Goal: Task Accomplishment & Management: Use online tool/utility

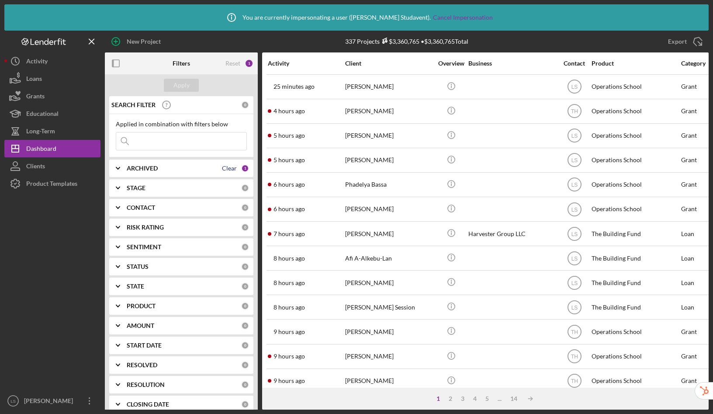
click at [228, 169] on div "Clear" at bounding box center [229, 168] width 15 height 7
click at [146, 168] on b "ARCHIVED" at bounding box center [142, 168] width 31 height 7
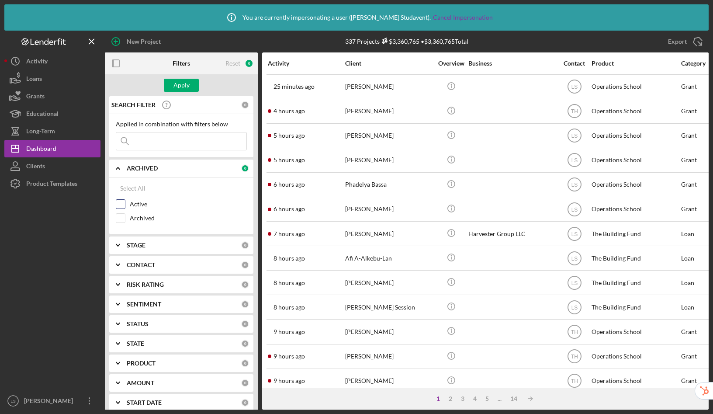
click at [121, 201] on input "Active" at bounding box center [120, 204] width 9 height 9
click at [120, 204] on input "Active" at bounding box center [120, 204] width 9 height 9
drag, startPoint x: 121, startPoint y: 198, endPoint x: 124, endPoint y: 183, distance: 15.8
click at [121, 198] on div "Select All Active Archived" at bounding box center [181, 204] width 131 height 48
click at [121, 202] on input "Active" at bounding box center [120, 204] width 9 height 9
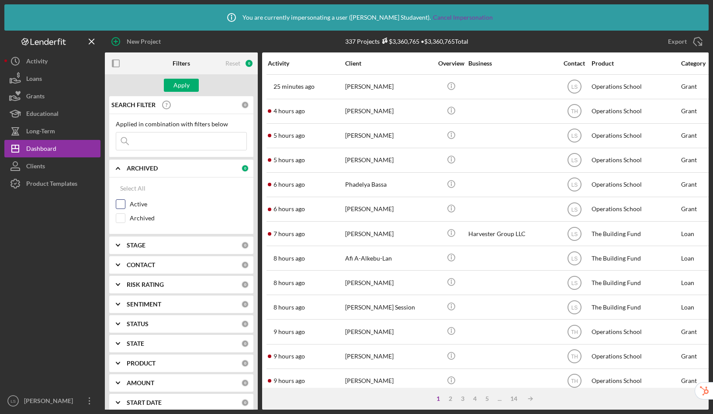
checkbox input "true"
click at [114, 166] on icon "Icon/Expander" at bounding box center [118, 168] width 22 height 22
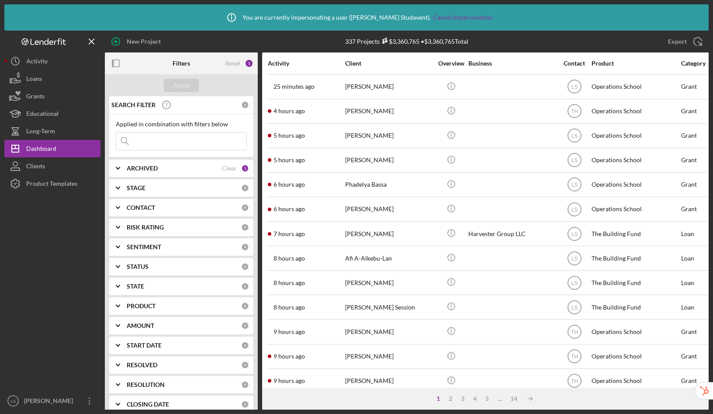
click at [131, 167] on b "ARCHIVED" at bounding box center [142, 168] width 31 height 7
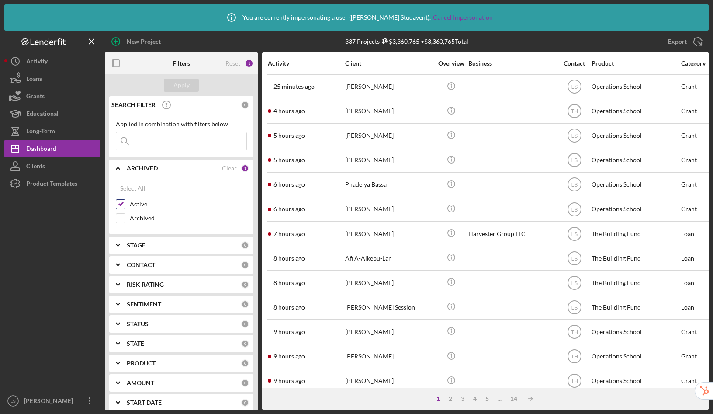
click at [119, 204] on input "Active" at bounding box center [120, 204] width 9 height 9
checkbox input "false"
click at [120, 216] on input "Archived" at bounding box center [120, 218] width 9 height 9
click at [179, 83] on div "Apply" at bounding box center [181, 85] width 16 height 13
click at [122, 218] on input "Archived" at bounding box center [120, 218] width 9 height 9
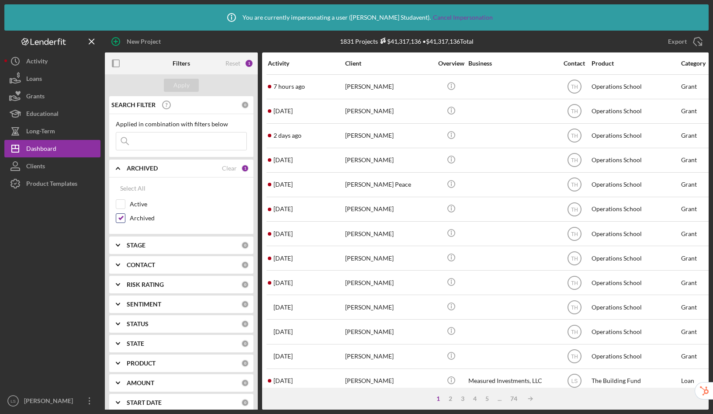
checkbox input "false"
click at [151, 145] on input at bounding box center [181, 140] width 130 height 17
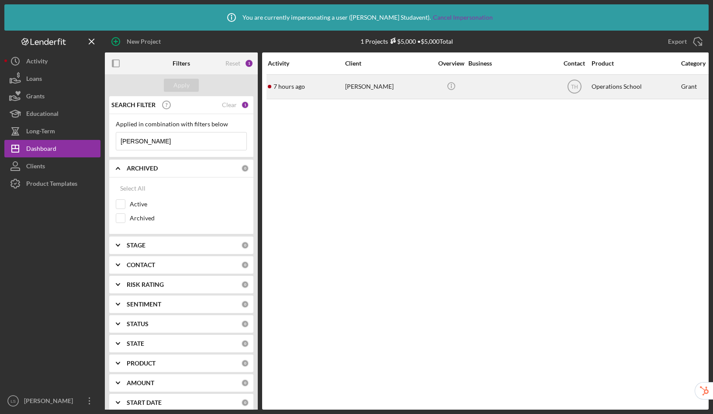
type input "[PERSON_NAME]"
click at [490, 84] on div at bounding box center [511, 86] width 87 height 23
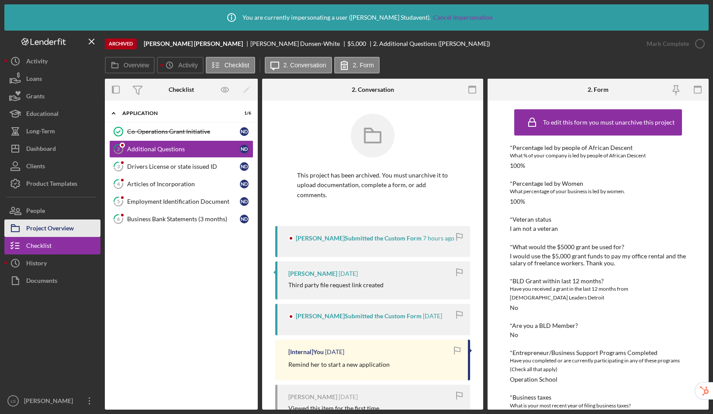
click at [41, 227] on div "Project Overview" at bounding box center [50, 229] width 48 height 20
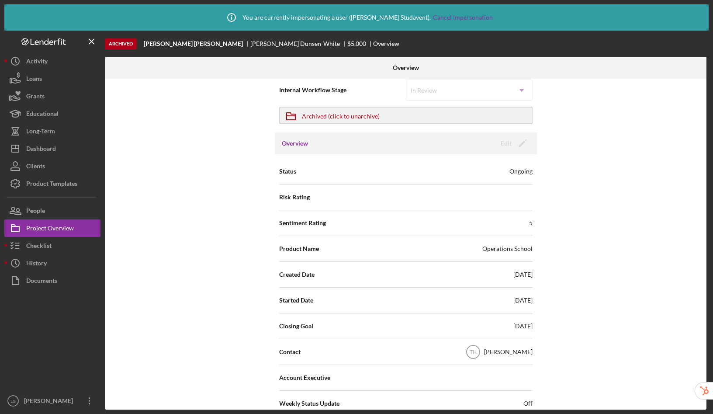
scroll to position [15, 0]
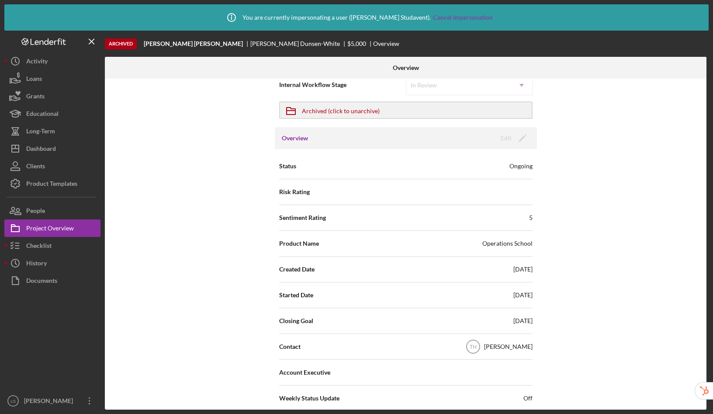
drag, startPoint x: 447, startPoint y: 293, endPoint x: 563, endPoint y: 298, distance: 115.4
click at [563, 298] on div "Internal Workflow Stage In Review Icon/Dropdown Arrow Icon/Archived Archived (c…" at bounding box center [405, 244] width 601 height 331
click at [52, 148] on div "Dashboard" at bounding box center [41, 150] width 30 height 20
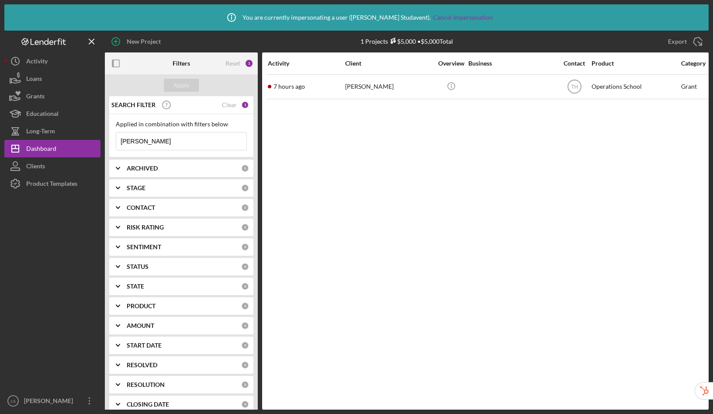
click at [235, 104] on div "SEARCH FILTER Clear 1" at bounding box center [179, 105] width 140 height 22
click at [228, 107] on div "Clear" at bounding box center [229, 104] width 15 height 7
click at [185, 88] on div "Apply" at bounding box center [181, 85] width 16 height 13
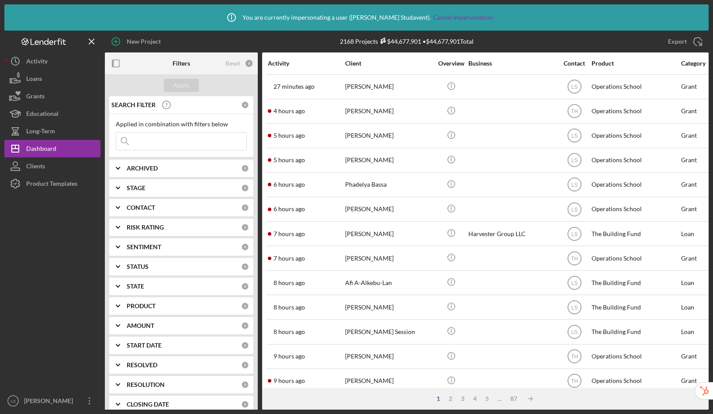
click at [137, 167] on b "ARCHIVED" at bounding box center [142, 168] width 31 height 7
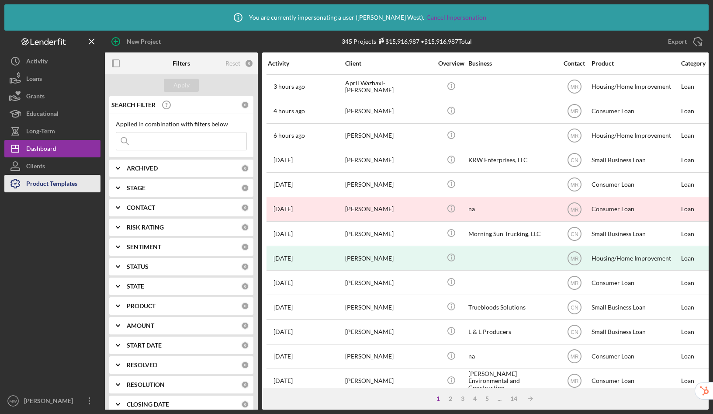
click at [62, 183] on div "Product Templates" at bounding box center [51, 185] width 51 height 20
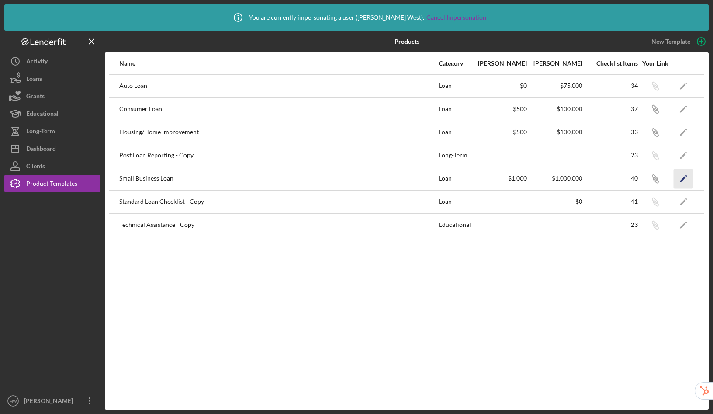
click at [686, 177] on icon "Icon/Edit" at bounding box center [684, 179] width 20 height 20
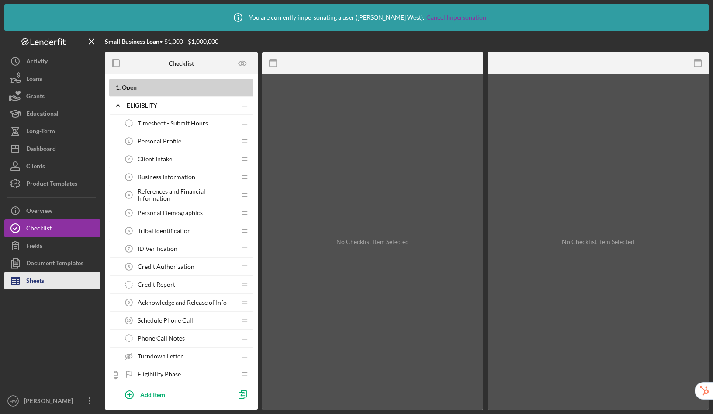
click at [36, 283] on div "Sheets" at bounding box center [35, 282] width 18 height 20
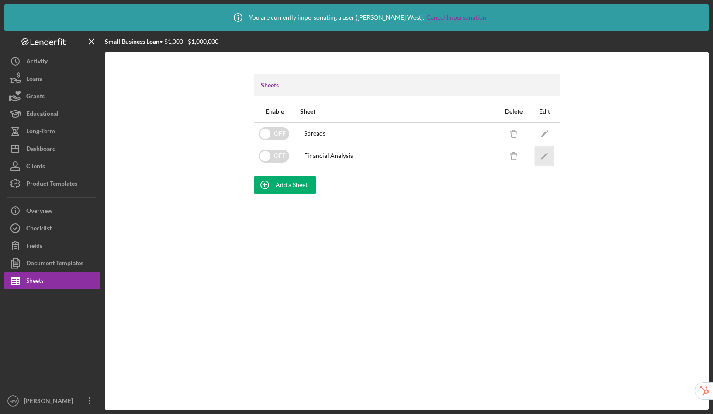
click at [544, 152] on icon "Icon/Edit" at bounding box center [545, 156] width 20 height 20
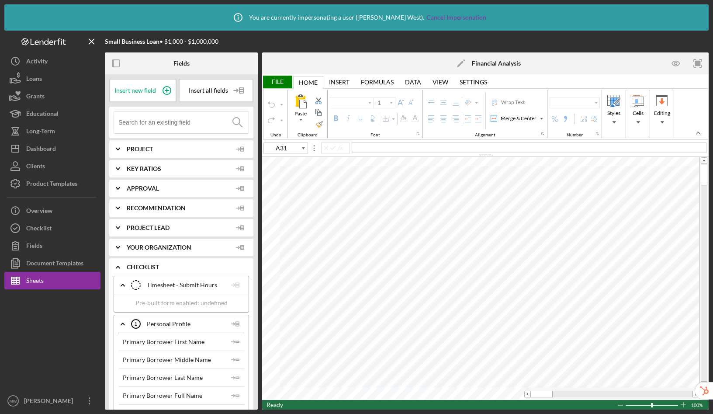
type input "Lato"
type input "10.5"
type input "D17"
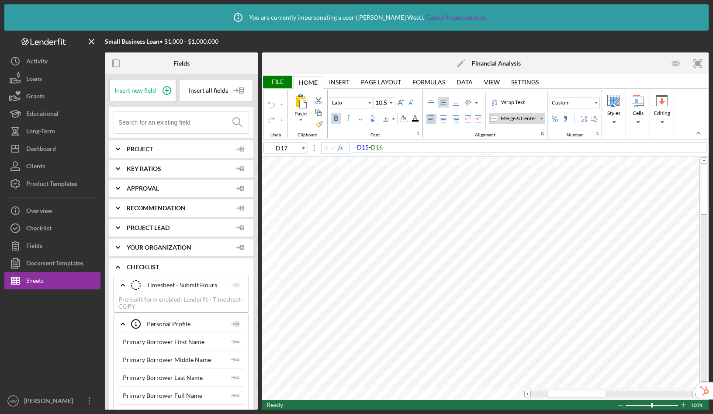
type input "Calibri"
type input "10"
type input "N21"
click at [155, 124] on input at bounding box center [183, 122] width 130 height 22
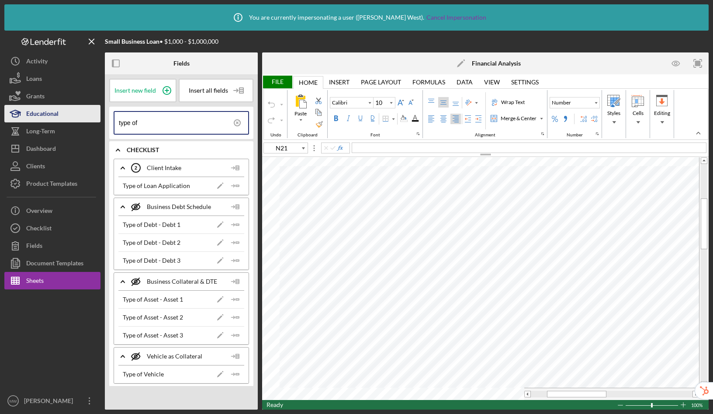
drag, startPoint x: 157, startPoint y: 123, endPoint x: 86, endPoint y: 119, distance: 70.4
click at [86, 119] on div "Small Business Loan • $1,000 - $1,000,000 Fields Insert new field Insert all fi…" at bounding box center [356, 220] width 704 height 379
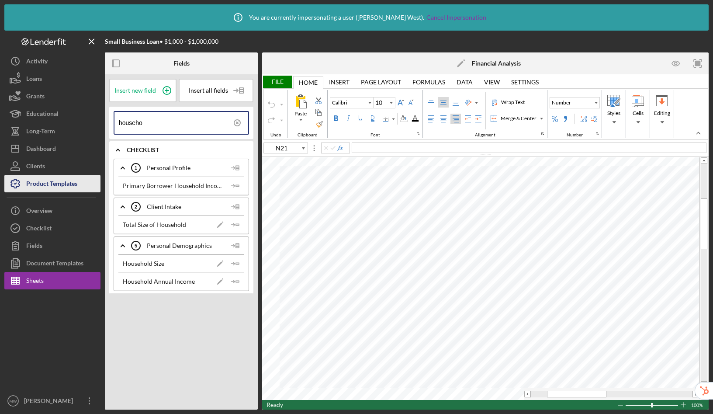
type input "househo"
click at [59, 183] on div "Product Templates" at bounding box center [51, 185] width 51 height 20
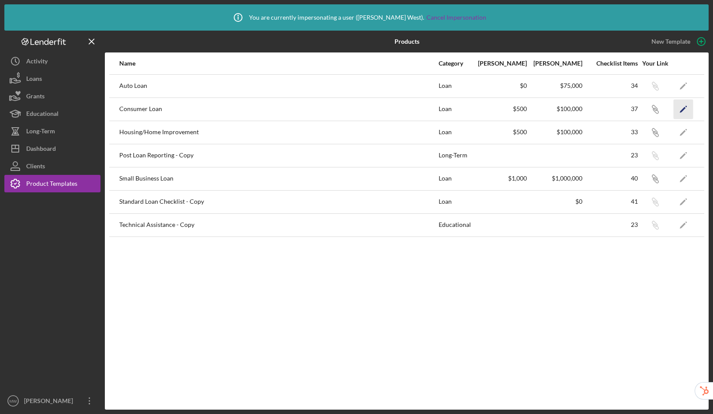
click at [690, 110] on icon "Icon/Edit" at bounding box center [684, 109] width 20 height 20
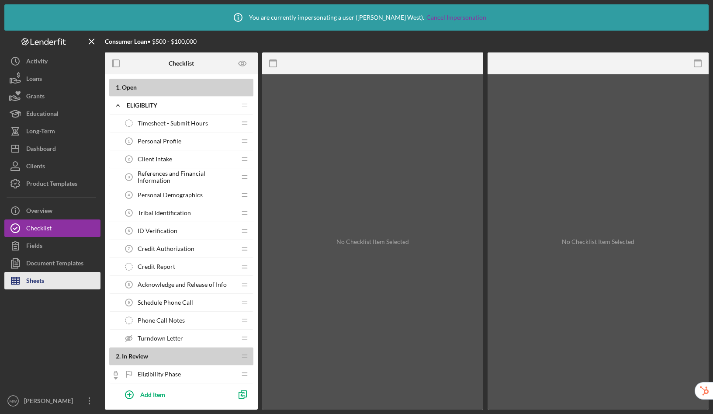
click at [51, 281] on button "Sheets" at bounding box center [52, 280] width 96 height 17
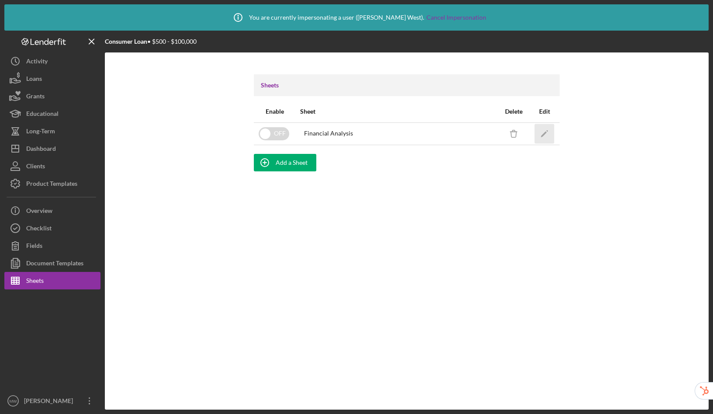
click at [543, 134] on polygon "button" at bounding box center [544, 134] width 6 height 6
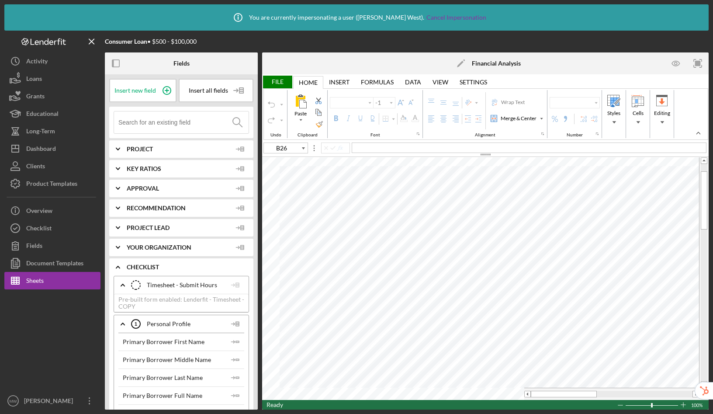
type input "Calibri"
type input "10"
type input "Print_Area"
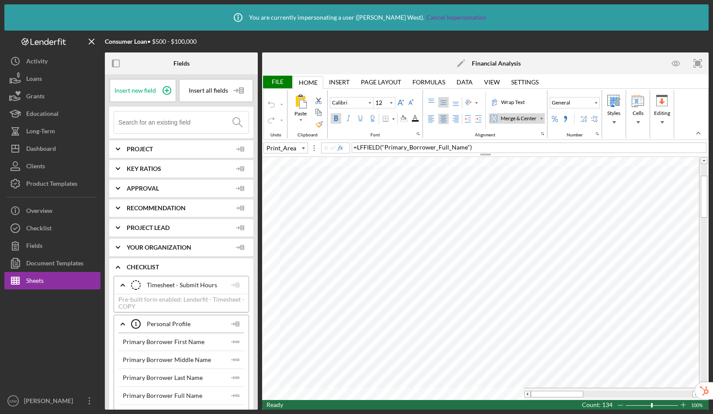
type input "11"
drag, startPoint x: 558, startPoint y: 394, endPoint x: 629, endPoint y: 393, distance: 71.2
click at [629, 393] on span at bounding box center [628, 394] width 6 height 6
type input "Q15"
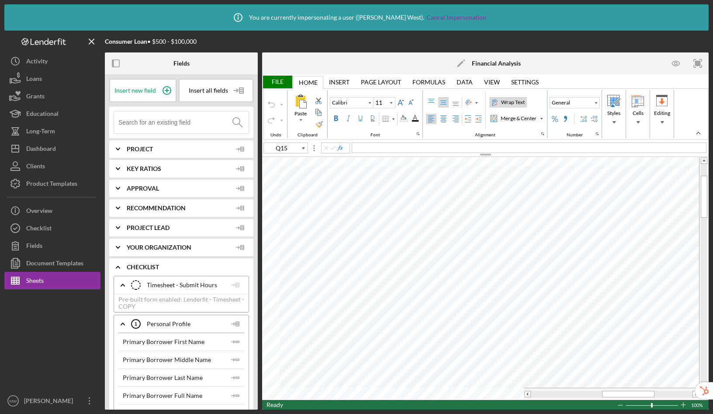
click at [154, 116] on input at bounding box center [183, 122] width 130 height 22
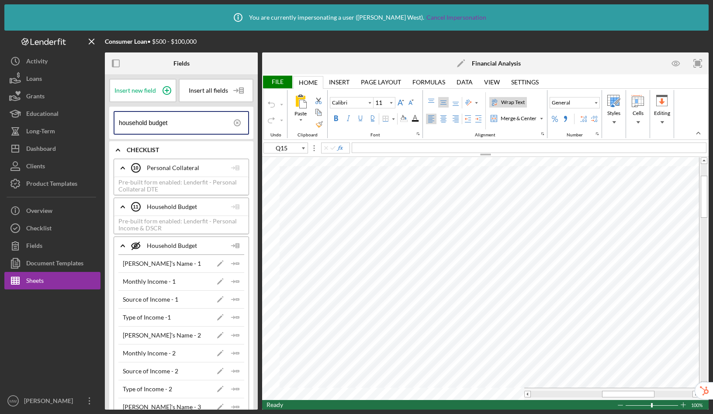
scroll to position [302, 0]
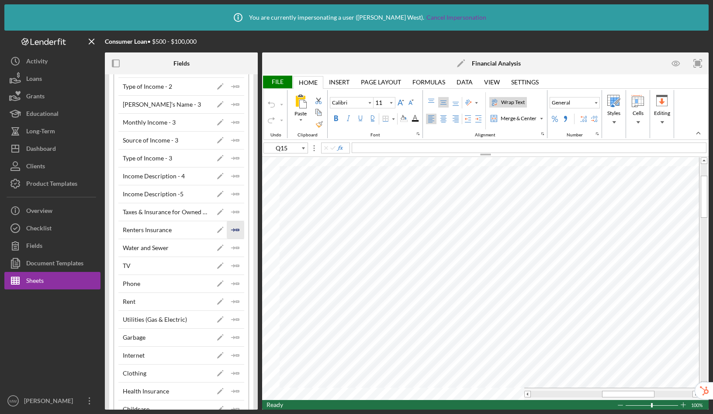
type input "household budget"
click at [233, 227] on icon "Icon/Insert Field" at bounding box center [235, 229] width 17 height 17
click at [233, 249] on icon "Icon/Insert Field" at bounding box center [235, 247] width 17 height 17
click at [232, 263] on icon "Icon/Insert Field" at bounding box center [235, 265] width 17 height 17
click at [234, 281] on icon "Icon/Insert Field" at bounding box center [235, 283] width 17 height 17
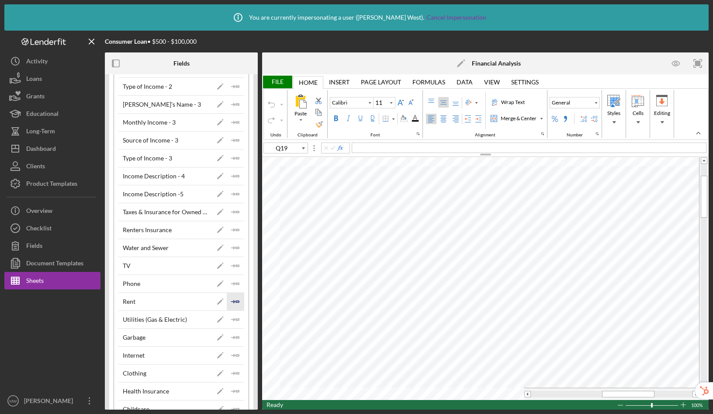
click at [232, 294] on icon "Icon/Insert Field" at bounding box center [235, 301] width 17 height 17
click at [232, 318] on polyline "button" at bounding box center [233, 319] width 3 height 3
click at [232, 335] on icon "Icon/Insert Field" at bounding box center [235, 336] width 17 height 17
click at [233, 359] on icon "Icon/Insert Field" at bounding box center [235, 354] width 17 height 17
click at [231, 369] on icon "Icon/Insert Field" at bounding box center [235, 372] width 17 height 17
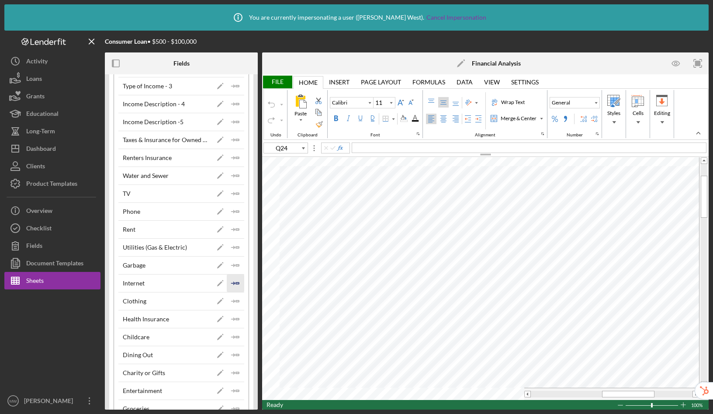
scroll to position [392, 0]
click at [237, 300] on icon "Icon/Insert Field" at bounding box center [235, 300] width 17 height 17
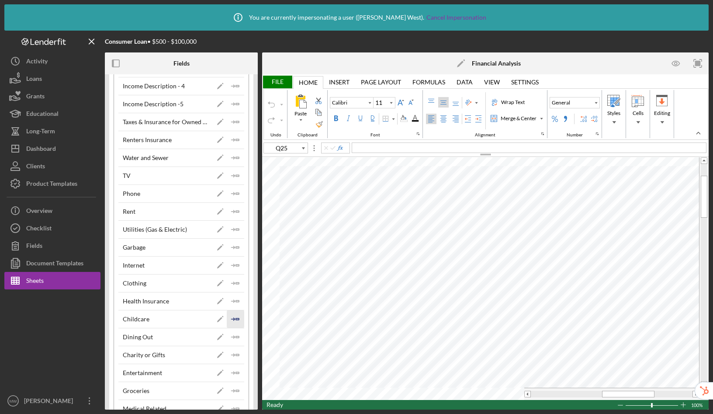
click at [233, 316] on icon "Icon/Insert Field" at bounding box center [235, 318] width 17 height 17
click at [234, 281] on icon "Icon/Insert Field" at bounding box center [235, 282] width 17 height 17
click at [228, 339] on icon "Icon/Insert Field" at bounding box center [235, 336] width 17 height 17
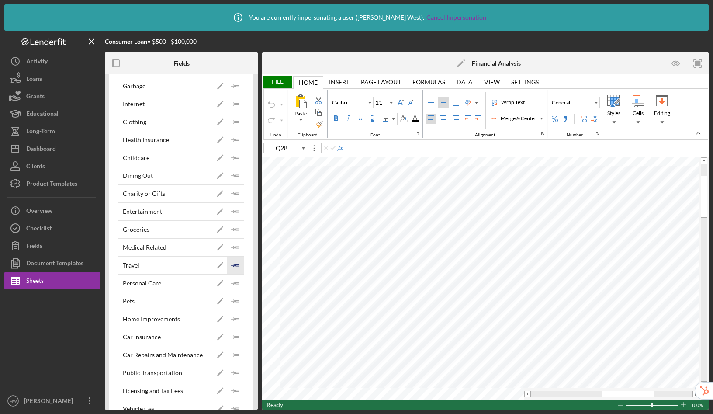
click at [235, 260] on icon "Icon/Insert Field" at bounding box center [235, 264] width 17 height 17
click at [232, 289] on icon "Icon/Insert Field" at bounding box center [235, 282] width 17 height 17
click at [232, 312] on icon "Icon/Insert Field" at bounding box center [235, 318] width 17 height 17
click at [230, 316] on icon "Icon/Insert Field" at bounding box center [235, 318] width 17 height 17
type input "Q32"
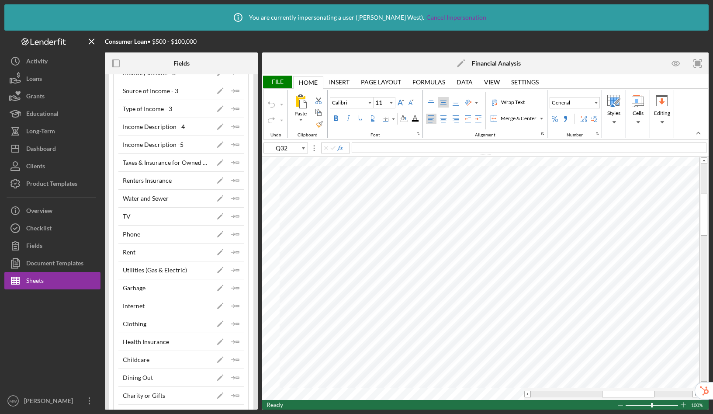
scroll to position [0, 0]
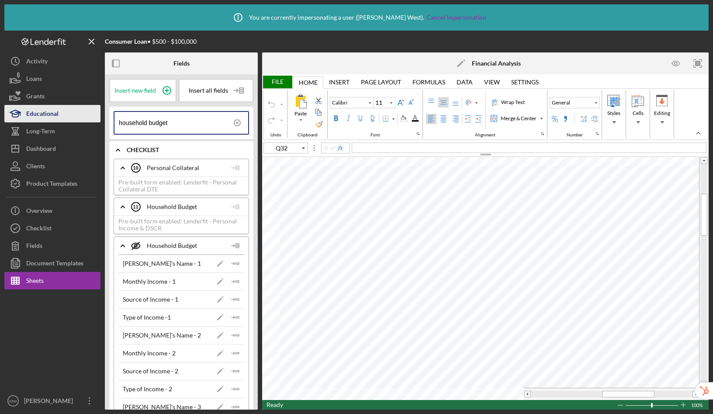
drag, startPoint x: 187, startPoint y: 121, endPoint x: 94, endPoint y: 114, distance: 93.3
click at [94, 114] on div "Consumer Loan • $500 - $100,000 Fields Insert new field Insert all fields house…" at bounding box center [356, 220] width 704 height 379
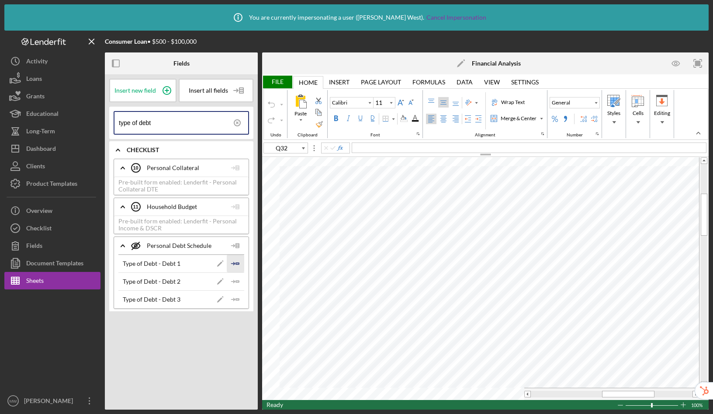
type input "type of debt"
click at [238, 263] on icon "Icon/Insert Field" at bounding box center [235, 263] width 17 height 17
click at [238, 276] on icon "Icon/Insert Field" at bounding box center [235, 281] width 17 height 17
click at [237, 302] on icon "Icon/Insert Field" at bounding box center [235, 298] width 17 height 17
type input "Q35"
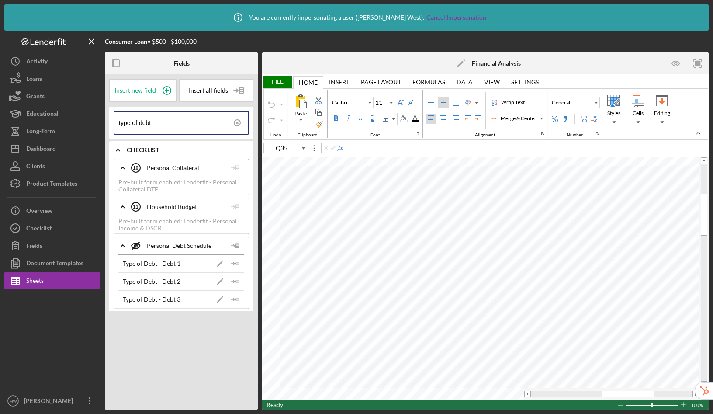
click at [238, 121] on icon at bounding box center [237, 123] width 22 height 22
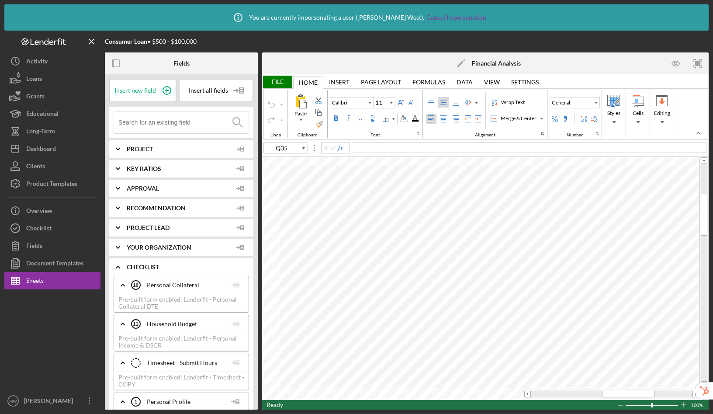
click at [159, 122] on input at bounding box center [183, 122] width 130 height 22
click at [159, 190] on span "Approval" at bounding box center [179, 188] width 105 height 7
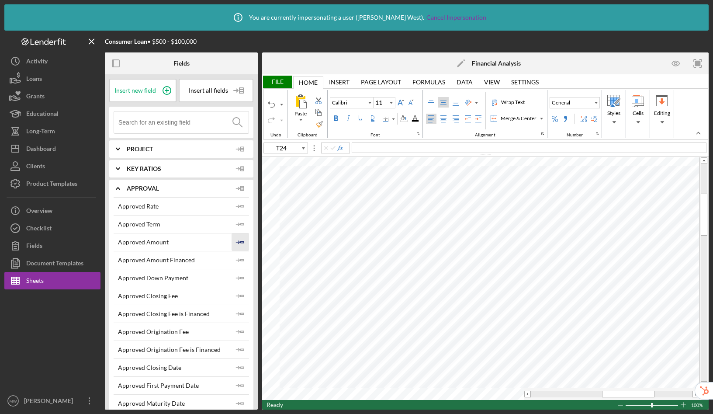
click at [241, 242] on polygon "button" at bounding box center [242, 241] width 3 height 1
click at [237, 271] on icon "Icon/Insert Field" at bounding box center [240, 277] width 17 height 17
click at [226, 314] on div "Approved Closing Fee is Financed" at bounding box center [173, 313] width 111 height 7
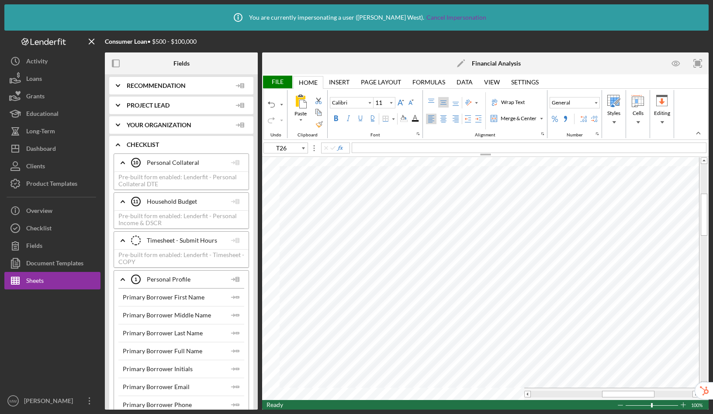
scroll to position [366, 0]
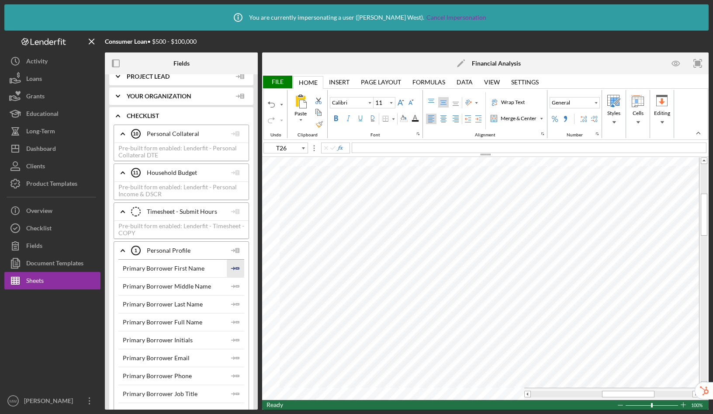
click at [238, 268] on icon "Icon/Insert Field" at bounding box center [235, 267] width 17 height 17
click at [237, 294] on icon "Icon/Insert Field" at bounding box center [235, 285] width 17 height 17
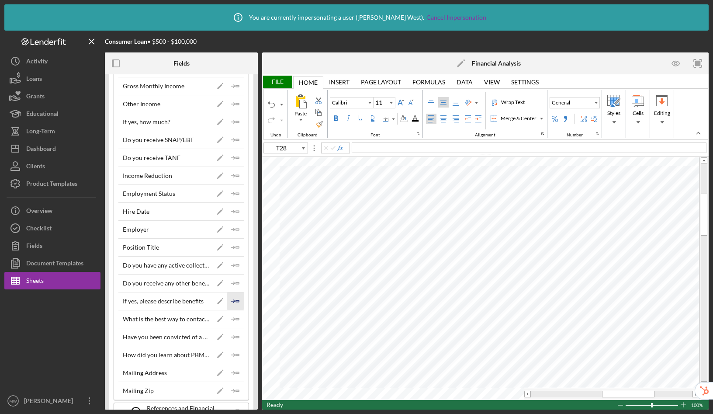
click at [234, 307] on icon "Icon/Insert Field" at bounding box center [235, 300] width 17 height 17
click at [232, 281] on icon "Icon/Insert Field" at bounding box center [235, 282] width 17 height 17
click at [238, 245] on icon "Icon/Insert Field" at bounding box center [235, 246] width 17 height 17
click at [240, 210] on icon "Icon/Insert Field" at bounding box center [235, 211] width 17 height 17
click at [239, 180] on icon "Icon/Insert Field" at bounding box center [235, 175] width 17 height 17
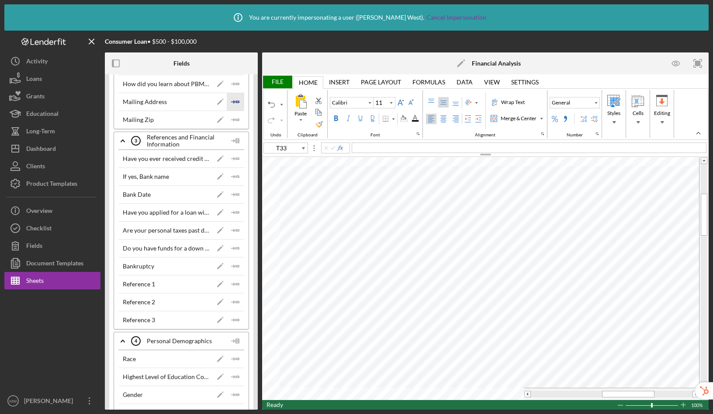
scroll to position [1655, 0]
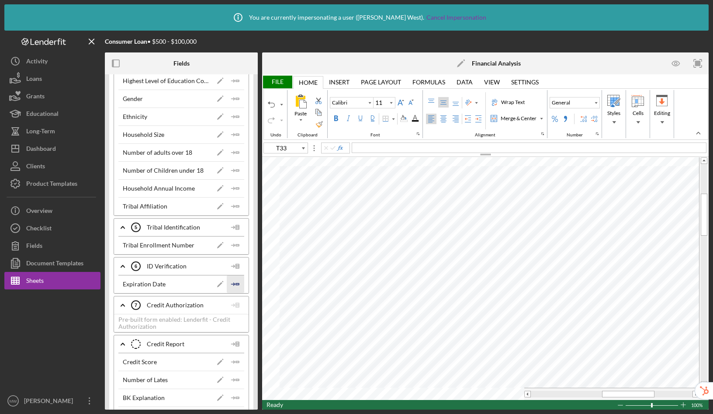
click at [234, 279] on icon "Icon/Insert Field" at bounding box center [235, 283] width 17 height 17
click at [234, 246] on icon "Icon/Insert Field" at bounding box center [235, 244] width 17 height 17
click at [235, 188] on icon "Icon/Insert Field" at bounding box center [235, 188] width 17 height 17
click at [233, 364] on icon "Icon/Insert Field" at bounding box center [235, 361] width 17 height 17
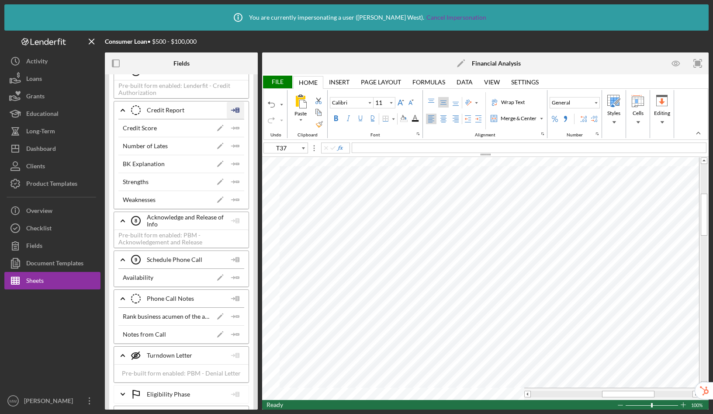
scroll to position [2206, 0]
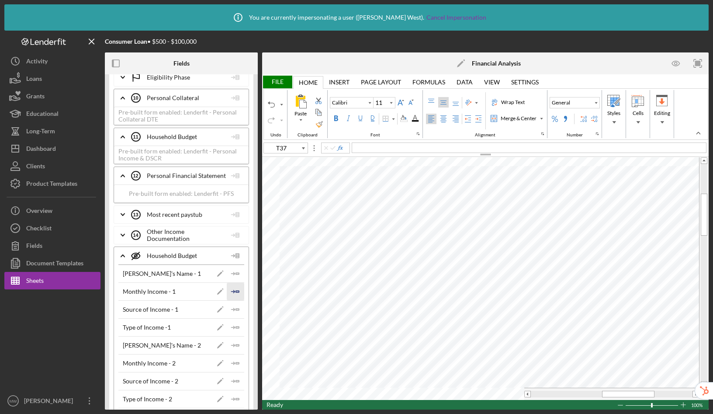
click at [229, 298] on icon "Icon/Insert Field" at bounding box center [235, 291] width 17 height 17
click at [236, 331] on icon "Icon/Insert Field" at bounding box center [235, 326] width 17 height 17
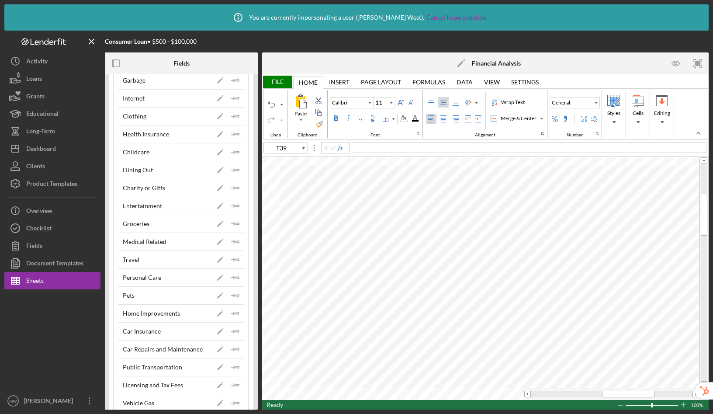
scroll to position [3096, 0]
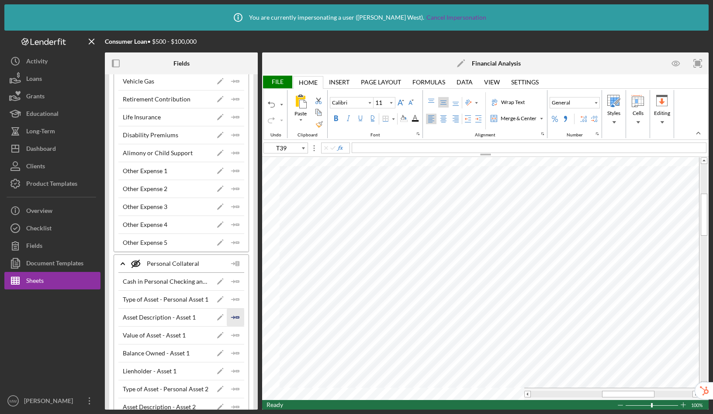
click at [231, 325] on icon "Icon/Insert Field" at bounding box center [235, 316] width 17 height 17
click at [235, 309] on icon "Icon/Insert Field" at bounding box center [235, 316] width 17 height 17
click at [233, 297] on icon "Icon/Insert Field" at bounding box center [235, 298] width 17 height 17
type input "T42"
click at [31, 280] on div "Sheets" at bounding box center [34, 282] width 17 height 20
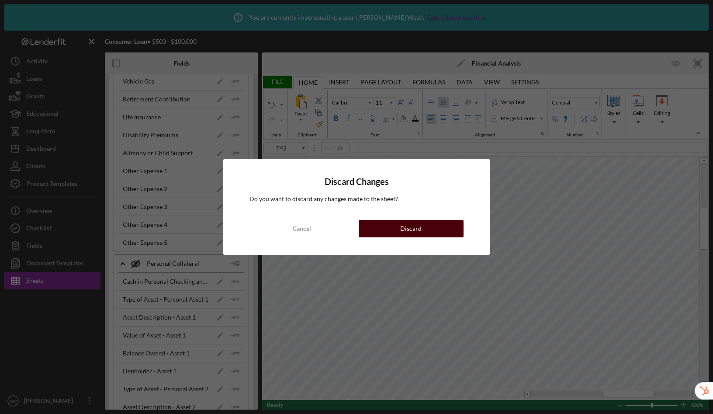
click at [394, 232] on button "Discard" at bounding box center [411, 228] width 105 height 17
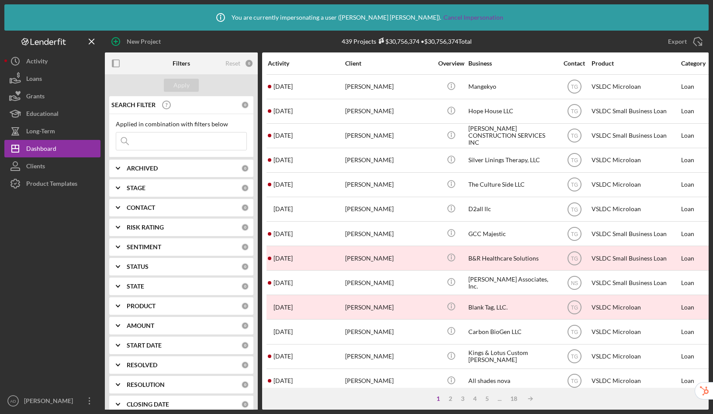
click at [56, 185] on div "Product Templates" at bounding box center [51, 185] width 51 height 20
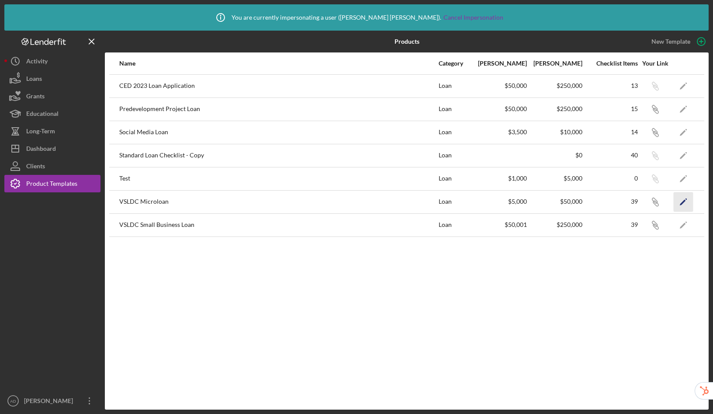
click at [679, 204] on icon "Icon/Edit" at bounding box center [684, 202] width 20 height 20
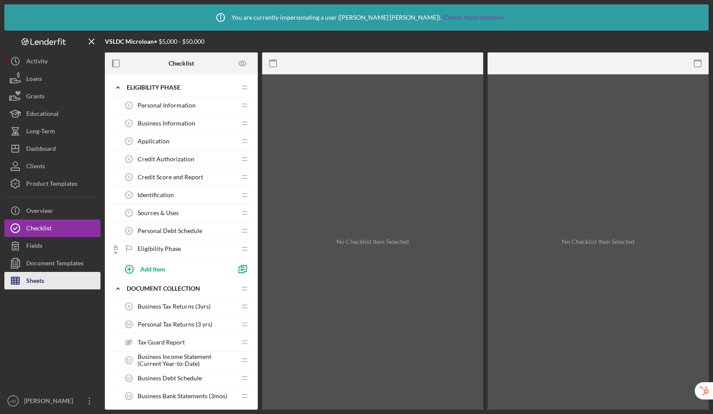
click at [57, 279] on button "Sheets" at bounding box center [52, 280] width 96 height 17
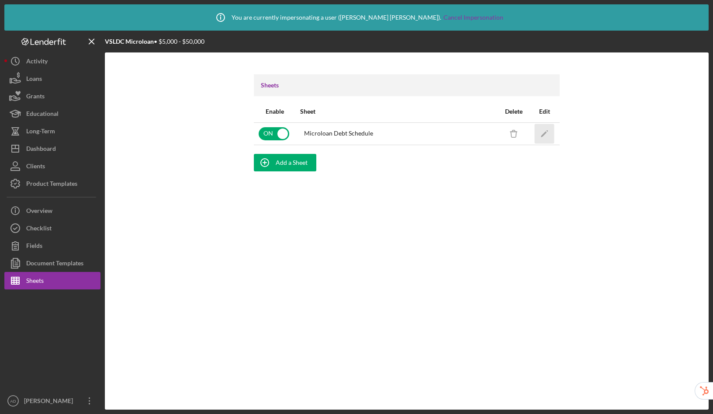
click at [545, 134] on icon "Icon/Edit" at bounding box center [545, 134] width 20 height 20
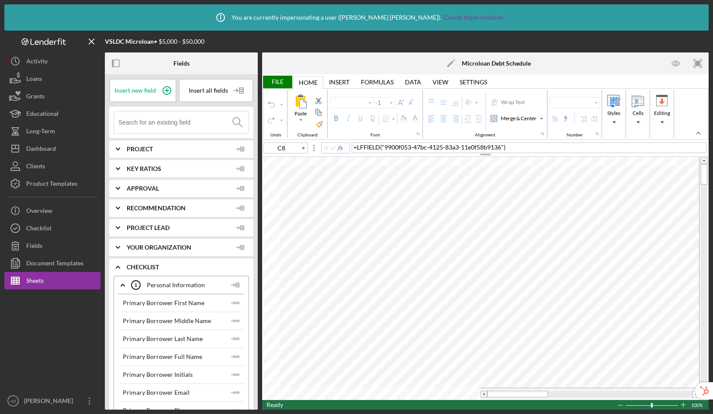
type input "Calibri"
type input "11"
click at [427, 388] on tr at bounding box center [480, 393] width 437 height 12
type input "A16"
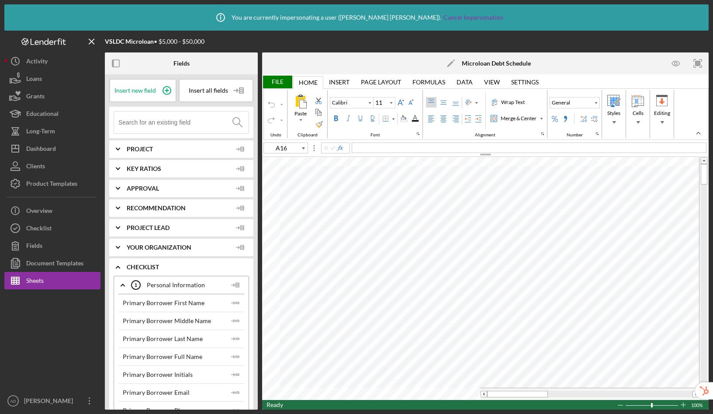
click at [150, 122] on input at bounding box center [183, 122] width 130 height 22
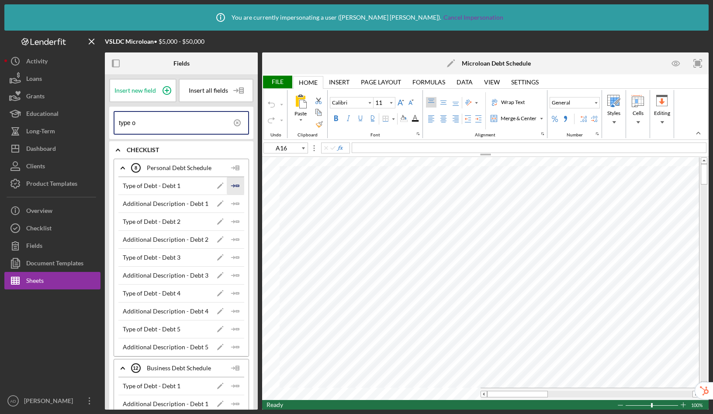
type input "type o"
click at [233, 183] on icon "Icon/Insert Field" at bounding box center [235, 185] width 17 height 17
click at [233, 200] on icon "Icon/Insert Field" at bounding box center [235, 203] width 17 height 17
click at [233, 220] on icon "Icon/Insert Field" at bounding box center [235, 221] width 17 height 17
click at [235, 245] on icon "Icon/Insert Field" at bounding box center [235, 239] width 17 height 17
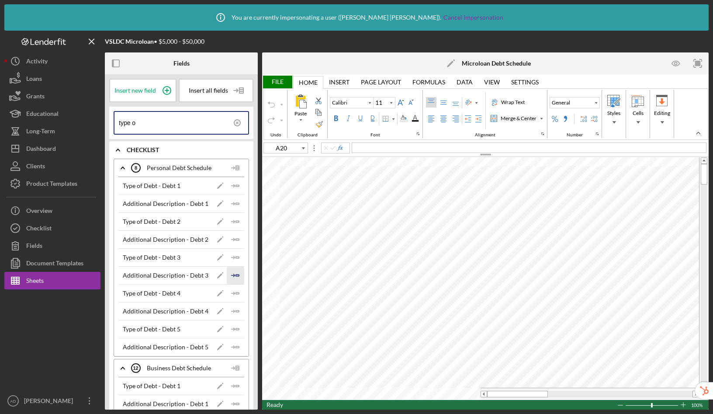
click at [235, 266] on icon "Icon/Insert Field" at bounding box center [235, 274] width 17 height 17
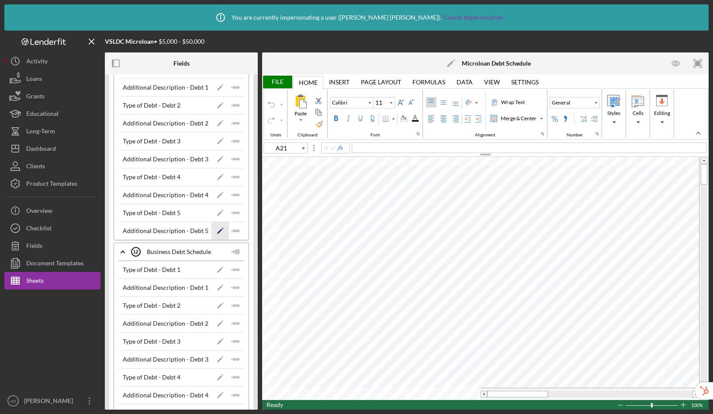
scroll to position [138, 0]
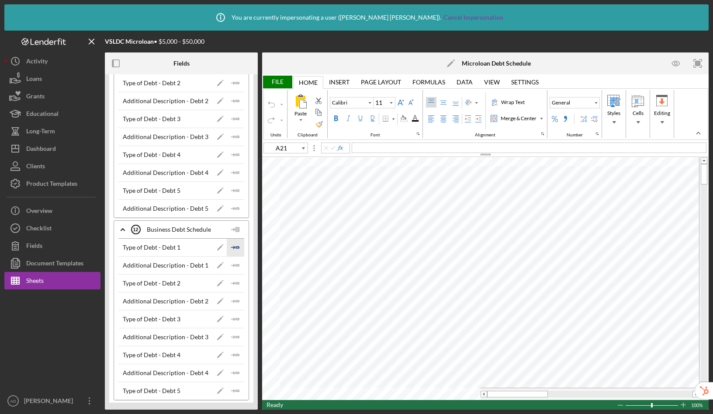
click at [232, 248] on icon "Icon/Insert Field" at bounding box center [235, 246] width 17 height 17
click at [232, 273] on icon "Icon/Insert Field" at bounding box center [235, 264] width 17 height 17
click at [230, 298] on icon "Icon/Insert Field" at bounding box center [235, 300] width 17 height 17
click at [232, 331] on icon "Icon/Insert Field" at bounding box center [235, 336] width 17 height 17
click at [236, 363] on icon "Icon/Insert Field" at bounding box center [235, 354] width 17 height 17
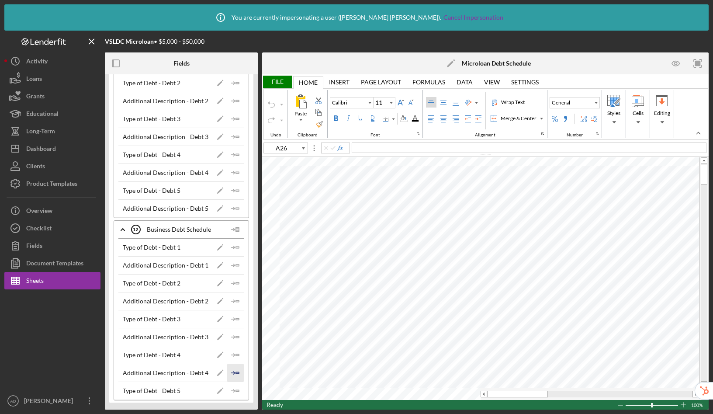
click at [234, 380] on icon "Icon/Insert Field" at bounding box center [235, 372] width 17 height 17
click at [228, 306] on icon "Icon/Insert Field" at bounding box center [235, 300] width 17 height 17
click at [232, 288] on icon "Icon/Insert Field" at bounding box center [235, 282] width 17 height 17
click at [231, 319] on line "button" at bounding box center [232, 319] width 3 height 0
click at [234, 342] on icon "Icon/Insert Field" at bounding box center [235, 336] width 17 height 17
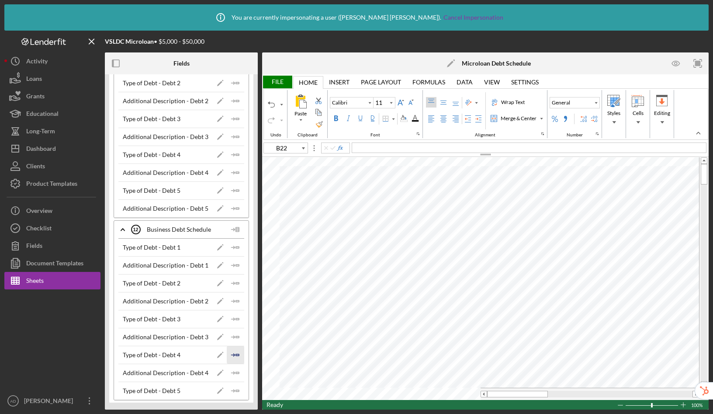
click at [234, 362] on icon "Icon/Insert Field" at bounding box center [235, 354] width 17 height 17
click at [231, 298] on icon "Icon/Insert Field" at bounding box center [235, 300] width 17 height 17
click at [232, 272] on icon "Icon/Insert Field" at bounding box center [235, 264] width 17 height 17
type input "B25"
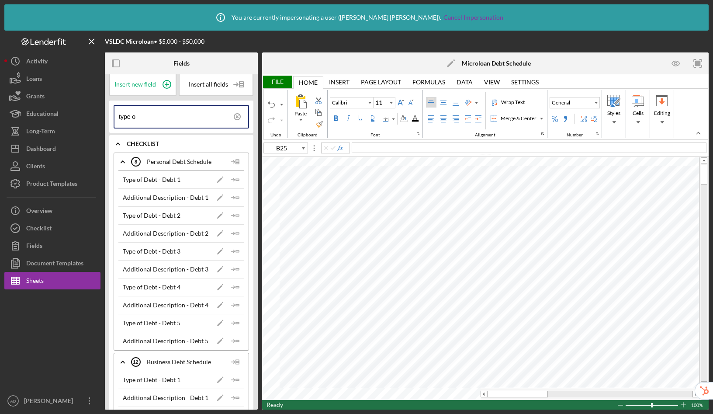
scroll to position [0, 0]
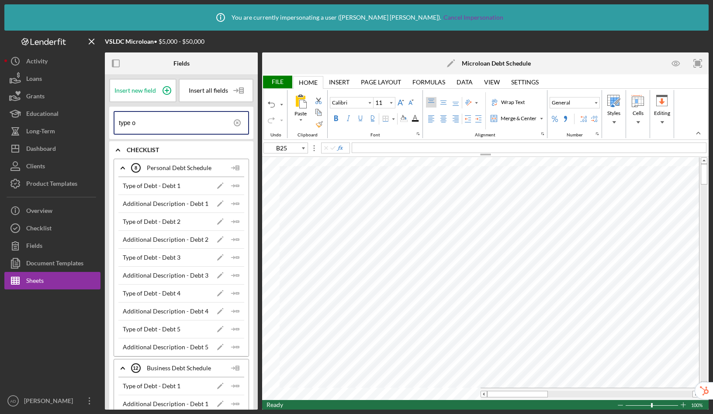
click at [150, 122] on input "type o" at bounding box center [183, 123] width 129 height 22
click at [150, 122] on input "type" at bounding box center [183, 123] width 129 height 22
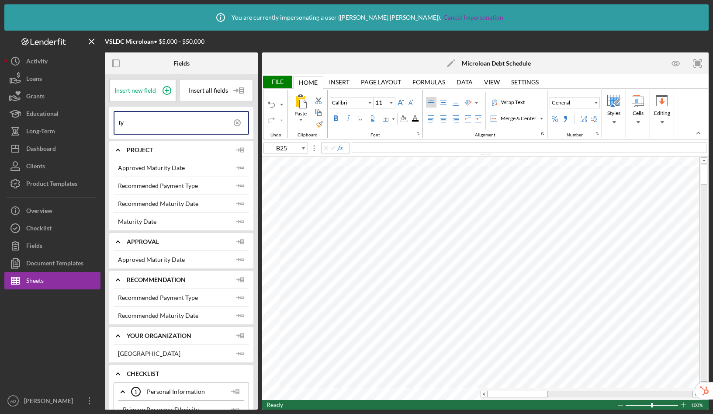
type input "t"
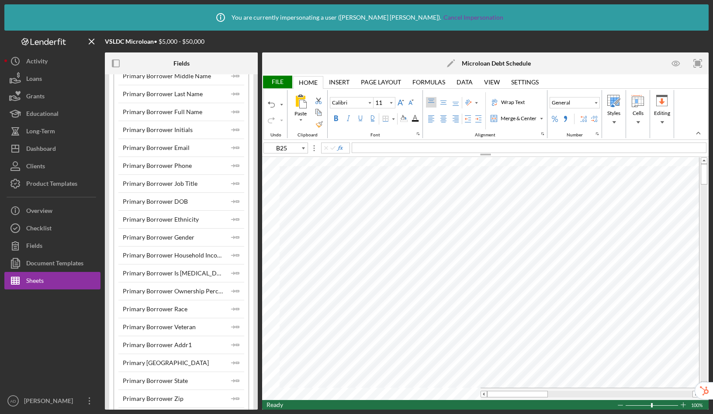
scroll to position [427, 0]
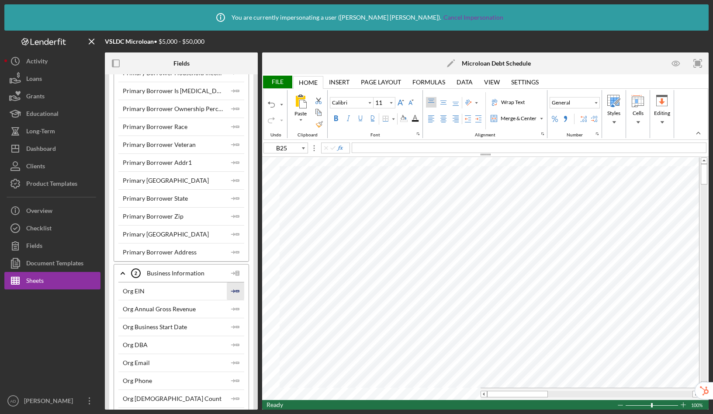
click at [233, 296] on icon "Icon/Insert Field" at bounding box center [235, 290] width 17 height 17
click at [232, 331] on icon "Icon/Insert Field" at bounding box center [235, 326] width 17 height 17
click at [230, 358] on icon "Icon/Insert Field" at bounding box center [235, 362] width 17 height 17
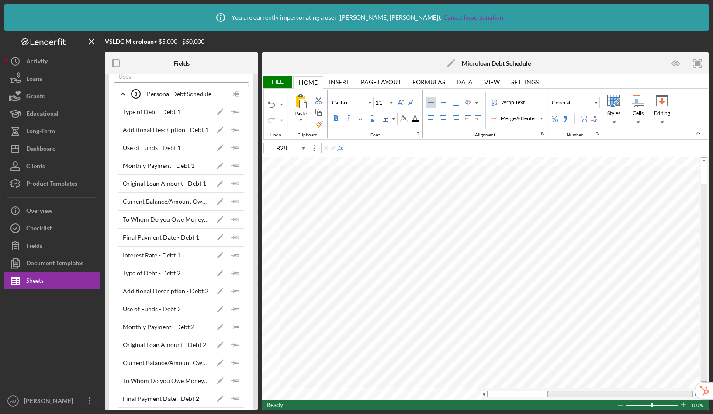
scroll to position [1905, 0]
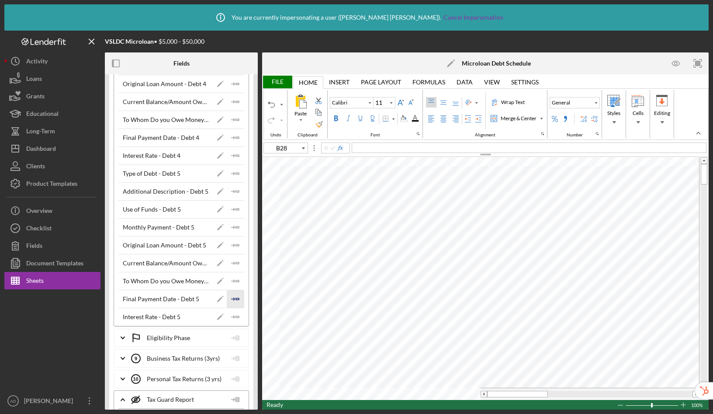
click at [238, 303] on icon "Icon/Insert Field" at bounding box center [235, 298] width 17 height 17
click at [230, 268] on icon "Icon/Insert Field" at bounding box center [235, 262] width 17 height 17
type input "B30"
click at [224, 221] on icon "Icon/Edit" at bounding box center [219, 226] width 17 height 17
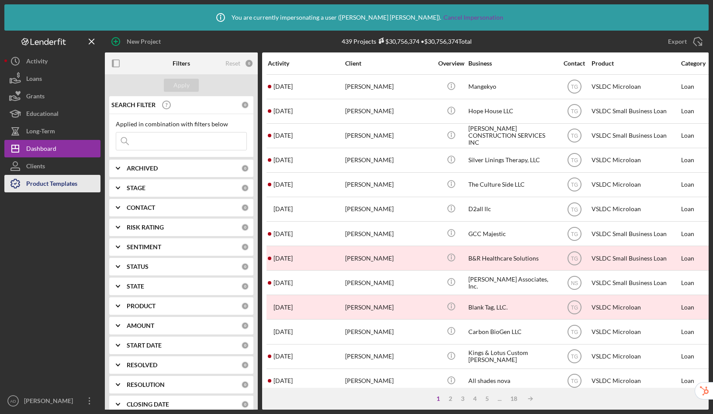
click at [52, 191] on div "Product Templates" at bounding box center [51, 185] width 51 height 20
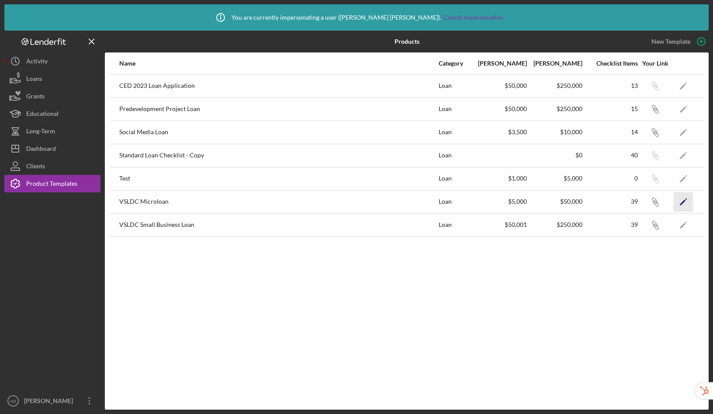
click at [684, 202] on icon "Icon/Edit" at bounding box center [684, 202] width 20 height 20
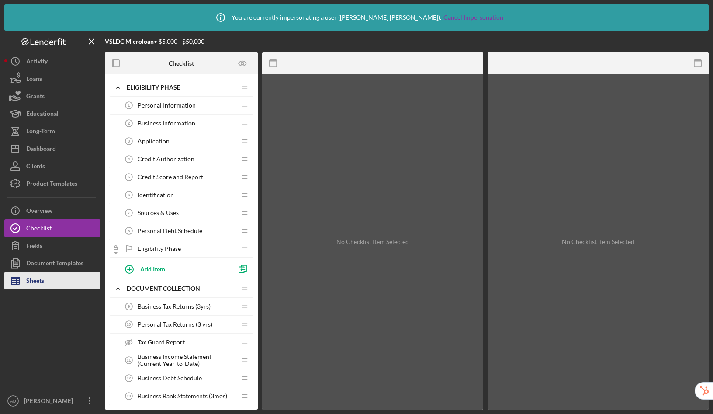
click at [48, 287] on button "Sheets" at bounding box center [52, 280] width 96 height 17
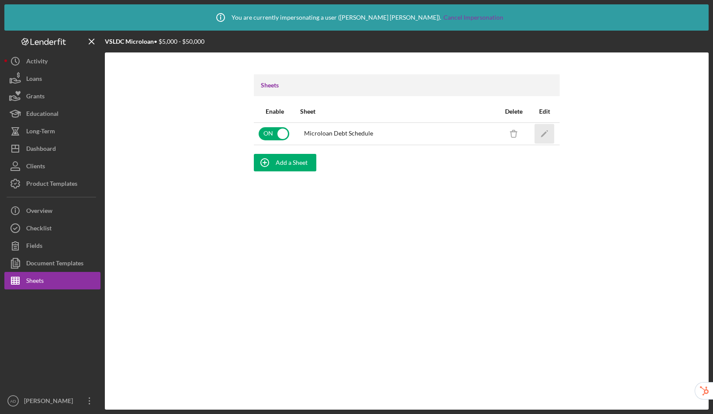
click at [542, 135] on polygon "button" at bounding box center [544, 134] width 6 height 6
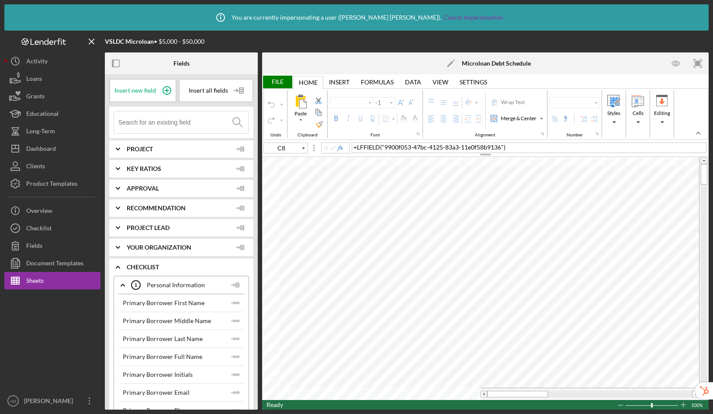
type input "Calibri"
type input "11"
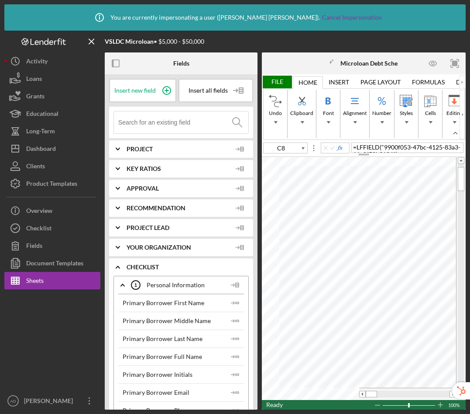
type input "A14"
click at [153, 128] on input at bounding box center [183, 122] width 130 height 22
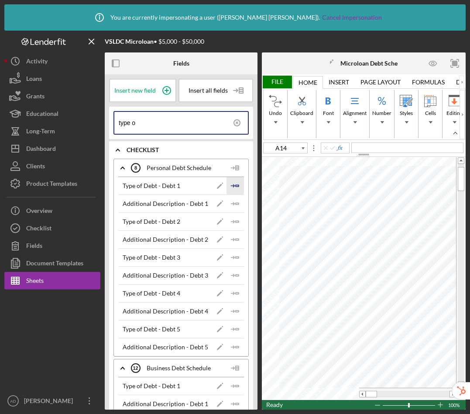
type input "type o"
click at [236, 186] on icon "Icon/Insert Field" at bounding box center [235, 185] width 17 height 17
click at [235, 220] on icon "Icon/Insert Field" at bounding box center [235, 221] width 17 height 17
click at [236, 259] on icon "Icon/Insert Field" at bounding box center [235, 257] width 17 height 17
click at [231, 293] on line "button" at bounding box center [232, 293] width 3 height 0
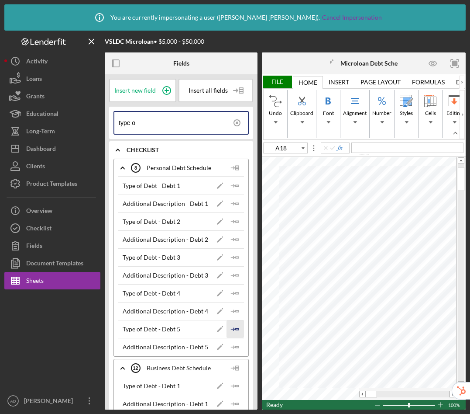
click at [232, 328] on icon "Icon/Insert Field" at bounding box center [235, 328] width 17 height 17
click at [232, 202] on polyline "button" at bounding box center [233, 203] width 3 height 3
click at [233, 241] on icon "Icon/Insert Field" at bounding box center [235, 239] width 17 height 17
click at [232, 277] on icon "Icon/Insert Field" at bounding box center [235, 274] width 17 height 17
click at [236, 310] on icon "Icon/Insert Field" at bounding box center [235, 310] width 17 height 17
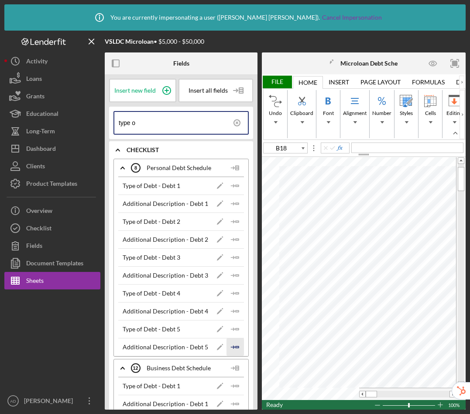
click at [236, 346] on polygon "button" at bounding box center [237, 346] width 3 height 1
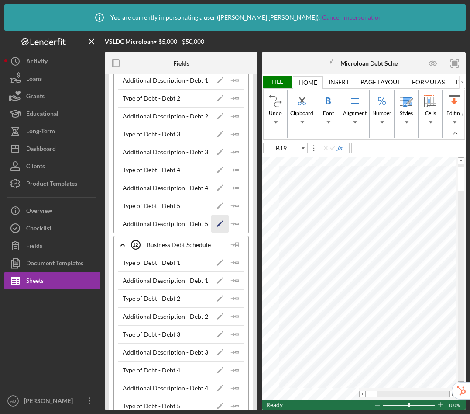
scroll to position [127, 0]
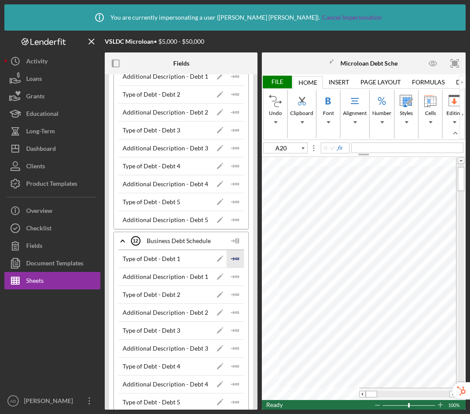
click at [236, 258] on polygon "button" at bounding box center [237, 258] width 3 height 1
click at [236, 294] on polygon "button" at bounding box center [237, 294] width 3 height 1
click at [230, 331] on icon "Icon/Insert Field" at bounding box center [235, 329] width 17 height 17
click at [231, 360] on icon "Icon/Insert Field" at bounding box center [235, 365] width 17 height 17
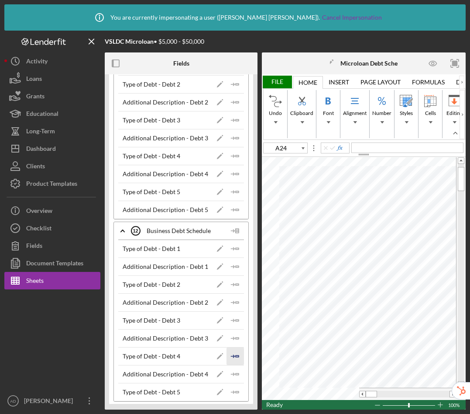
scroll to position [138, 0]
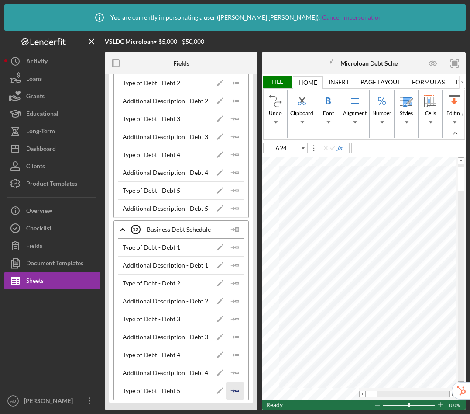
click at [234, 390] on icon "Icon/Insert Field" at bounding box center [235, 390] width 17 height 17
click at [233, 281] on icon "Icon/Insert Field" at bounding box center [235, 282] width 17 height 17
click at [230, 323] on icon "Icon/Insert Field" at bounding box center [235, 318] width 17 height 17
click at [229, 353] on icon "Icon/Insert Field" at bounding box center [235, 354] width 17 height 17
click at [235, 392] on icon "Icon/Insert Field" at bounding box center [235, 390] width 17 height 17
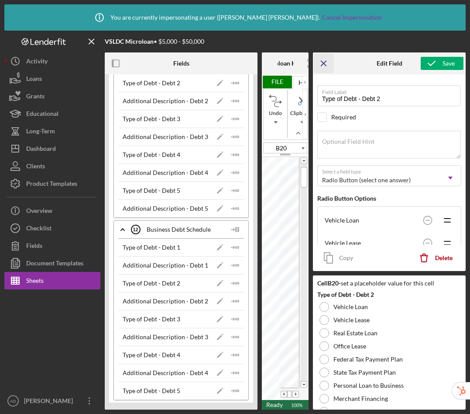
click at [326, 62] on icon "Icon/Menu Close" at bounding box center [324, 64] width 20 height 20
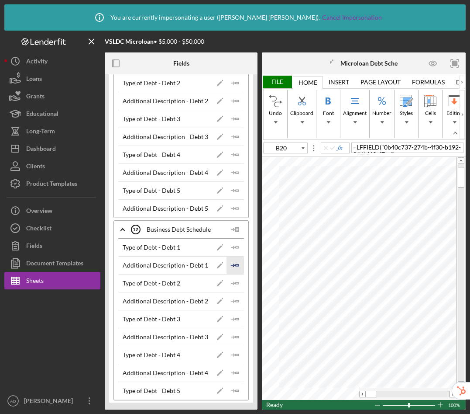
click at [229, 263] on icon "Icon/Insert Field" at bounding box center [235, 264] width 17 height 17
click at [229, 299] on icon "Icon/Insert Field" at bounding box center [235, 300] width 17 height 17
click at [232, 338] on icon "Icon/Insert Field" at bounding box center [235, 336] width 17 height 17
click at [235, 370] on icon "Icon/Insert Field" at bounding box center [235, 372] width 17 height 17
click at [234, 208] on icon "Icon/Insert Field" at bounding box center [235, 208] width 17 height 17
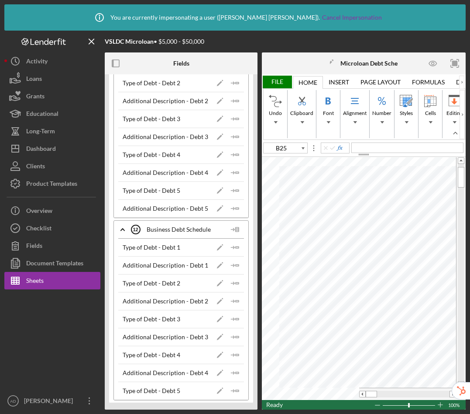
type input "C14"
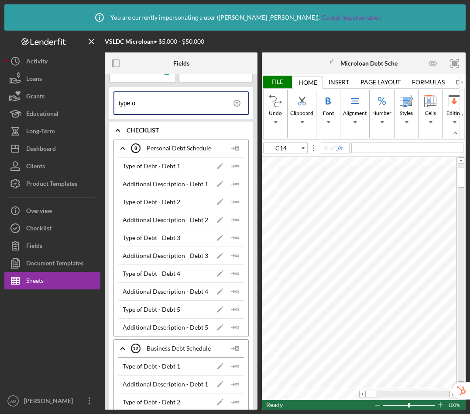
scroll to position [0, 0]
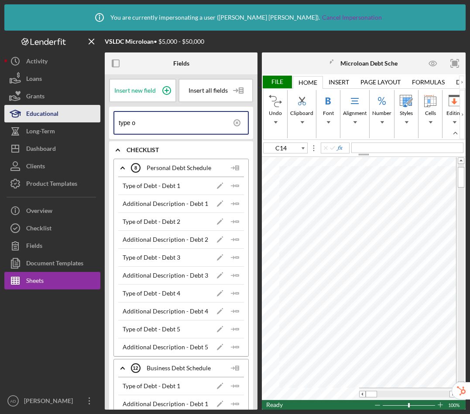
drag, startPoint x: 171, startPoint y: 128, endPoint x: 72, endPoint y: 110, distance: 100.3
click at [72, 110] on div "VSLDC Microloan • $5,000 - $50,000 Fields Insert new field Insert all fields ty…" at bounding box center [235, 220] width 462 height 379
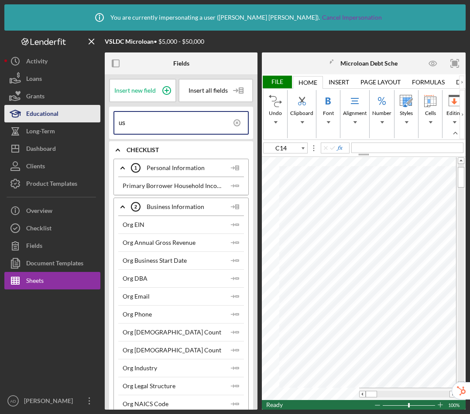
type input "u"
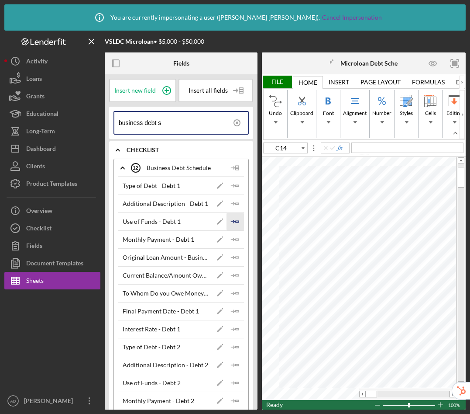
type input "business debt s"
click at [239, 221] on icon "Icon/Insert Field" at bounding box center [235, 221] width 17 height 17
click at [235, 380] on icon "Icon/Insert Field" at bounding box center [235, 382] width 17 height 17
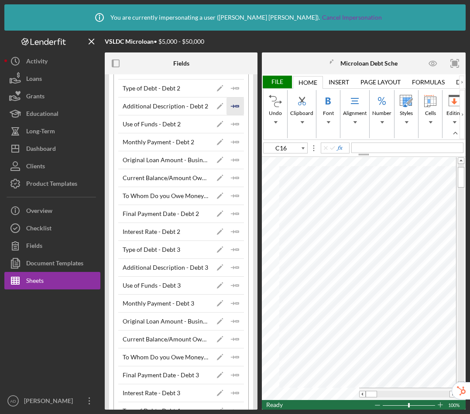
scroll to position [262, 0]
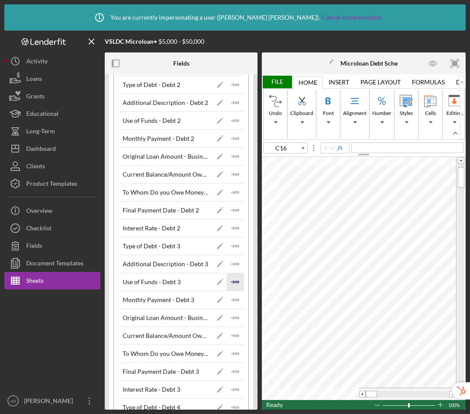
click at [238, 281] on icon "Icon/Insert Field" at bounding box center [235, 281] width 17 height 17
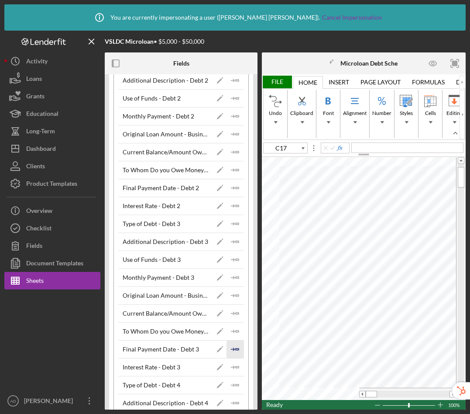
scroll to position [325, 0]
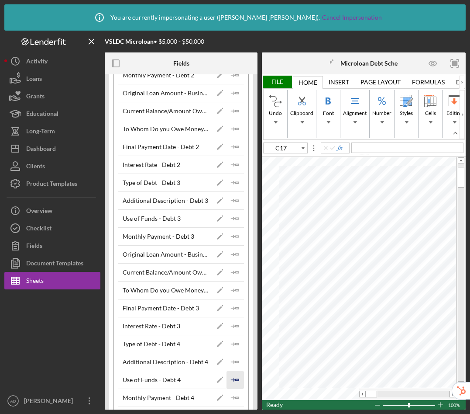
click at [233, 377] on icon "Icon/Insert Field" at bounding box center [235, 379] width 17 height 17
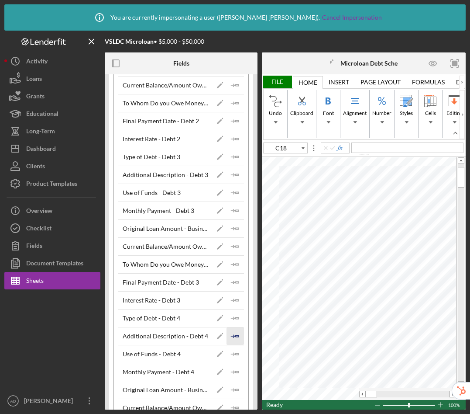
scroll to position [484, 0]
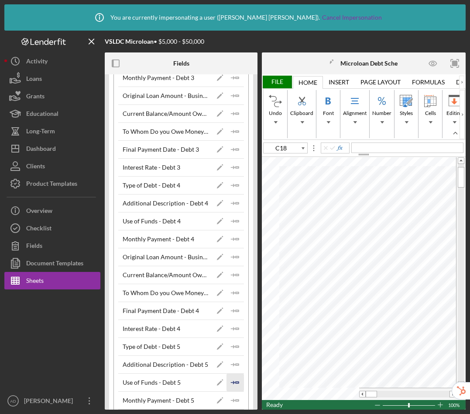
click at [234, 382] on icon "Icon/Insert Field" at bounding box center [235, 381] width 17 height 17
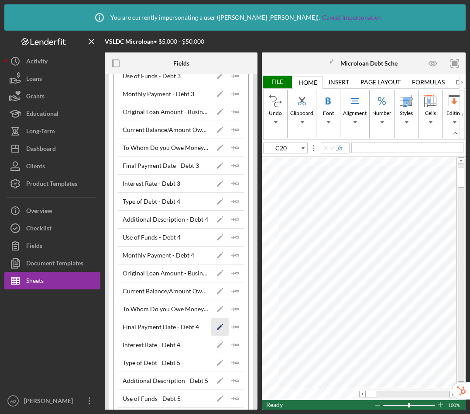
scroll to position [455, 0]
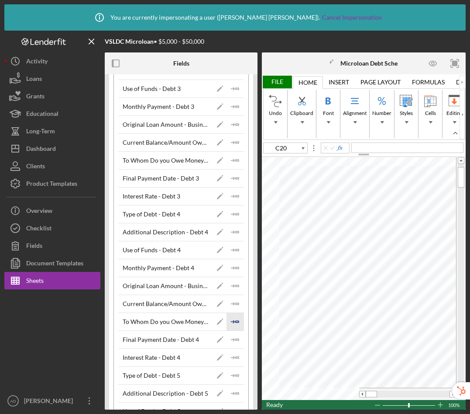
click at [232, 321] on polyline "button" at bounding box center [233, 321] width 3 height 3
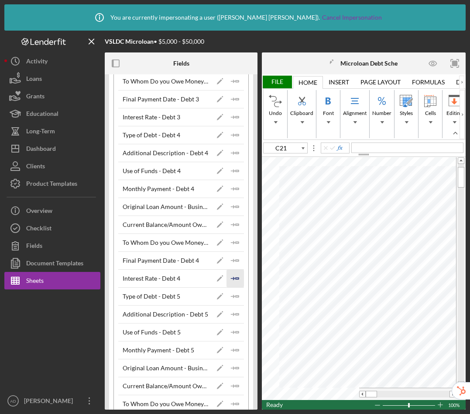
click at [232, 277] on icon "Icon/Insert Field" at bounding box center [235, 278] width 17 height 17
click at [235, 300] on icon "Icon/Insert Field" at bounding box center [235, 295] width 17 height 17
click at [232, 316] on icon "Icon/Insert Field" at bounding box center [235, 313] width 17 height 17
click at [231, 332] on line "button" at bounding box center [232, 332] width 3 height 0
drag, startPoint x: 370, startPoint y: 394, endPoint x: 376, endPoint y: 394, distance: 6.6
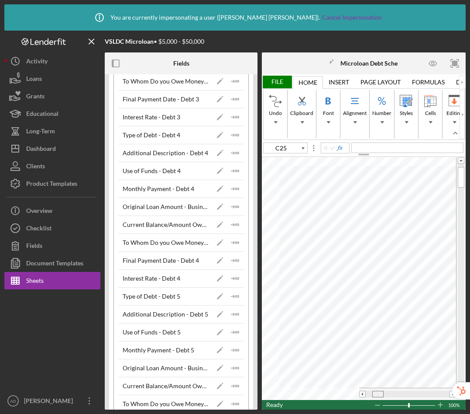
click at [376, 394] on span at bounding box center [378, 394] width 6 height 6
click at [235, 220] on icon "Icon/Insert Field" at bounding box center [235, 224] width 17 height 17
click at [227, 196] on icon "Icon/Insert Field" at bounding box center [235, 188] width 17 height 17
click at [232, 153] on polyline "button" at bounding box center [233, 153] width 3 height 3
click at [233, 178] on icon "Icon/Insert Field" at bounding box center [235, 170] width 17 height 17
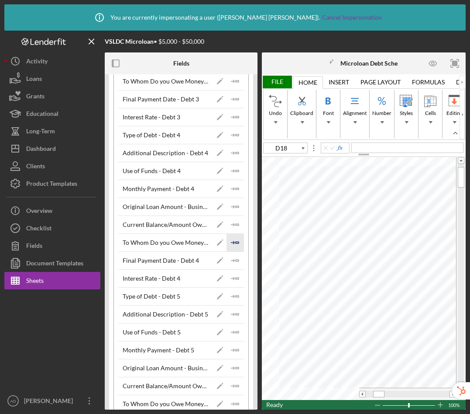
click at [232, 236] on icon "Icon/Insert Field" at bounding box center [235, 242] width 17 height 17
click at [228, 298] on icon "Icon/Insert Field" at bounding box center [235, 295] width 17 height 17
click at [227, 336] on icon "Icon/Insert Field" at bounding box center [235, 331] width 17 height 17
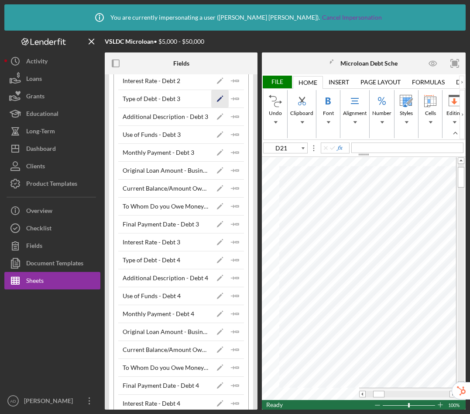
scroll to position [245, 0]
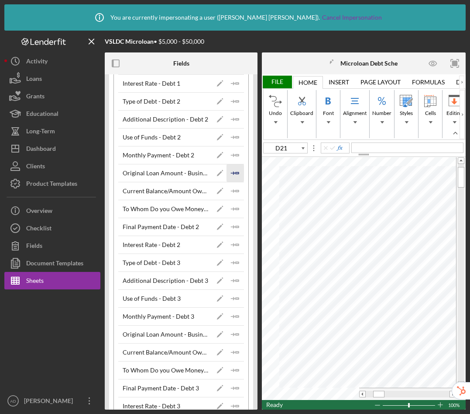
click at [232, 172] on icon "Icon/Insert Field" at bounding box center [235, 172] width 17 height 17
click at [230, 136] on icon "Icon/Insert Field" at bounding box center [235, 136] width 17 height 17
click at [227, 211] on icon "Icon/Insert Field" at bounding box center [235, 208] width 17 height 17
click at [240, 121] on icon "Icon/Insert Field" at bounding box center [235, 119] width 17 height 17
click at [236, 265] on icon "Icon/Insert Field" at bounding box center [235, 262] width 17 height 17
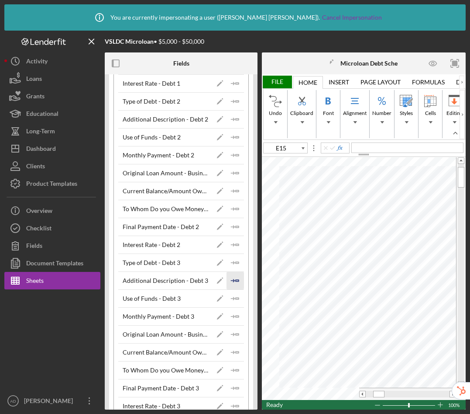
click at [236, 283] on icon "Icon/Insert Field" at bounding box center [235, 280] width 17 height 17
click at [234, 308] on icon "Icon/Insert Field" at bounding box center [235, 316] width 17 height 17
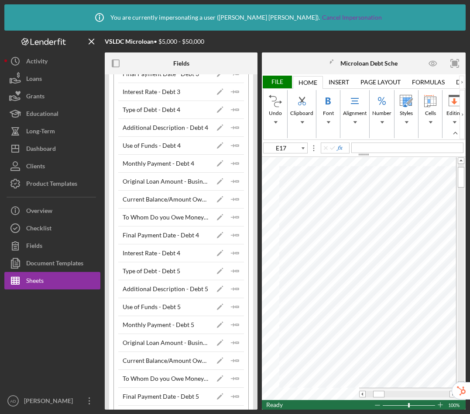
scroll to position [583, 0]
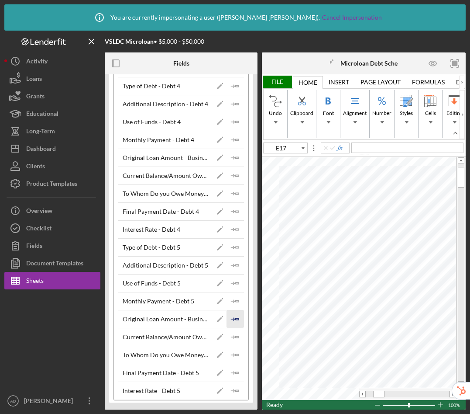
drag, startPoint x: 233, startPoint y: 314, endPoint x: 235, endPoint y: 322, distance: 8.6
click at [233, 314] on icon "Icon/Insert Field" at bounding box center [235, 318] width 17 height 17
click at [238, 330] on icon "Icon/Insert Field" at bounding box center [235, 336] width 17 height 17
drag, startPoint x: 235, startPoint y: 352, endPoint x: 231, endPoint y: 369, distance: 17.6
click at [235, 352] on icon "Icon/Insert Field" at bounding box center [235, 354] width 17 height 17
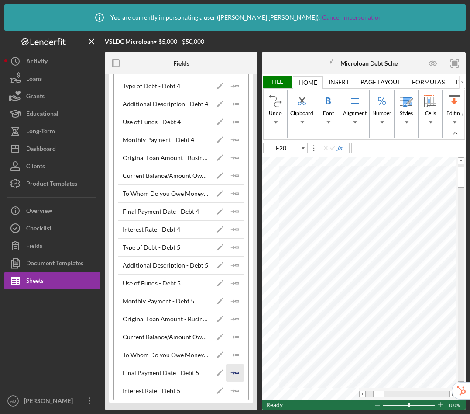
click at [230, 375] on icon "Icon/Insert Field" at bounding box center [235, 372] width 17 height 17
click at [232, 391] on line "button" at bounding box center [232, 391] width 3 height 0
click at [228, 198] on icon "Icon/Insert Field" at bounding box center [235, 193] width 17 height 17
click at [229, 214] on icon "Icon/Insert Field" at bounding box center [235, 211] width 17 height 17
click at [221, 245] on icon "Icon/Edit" at bounding box center [219, 246] width 17 height 17
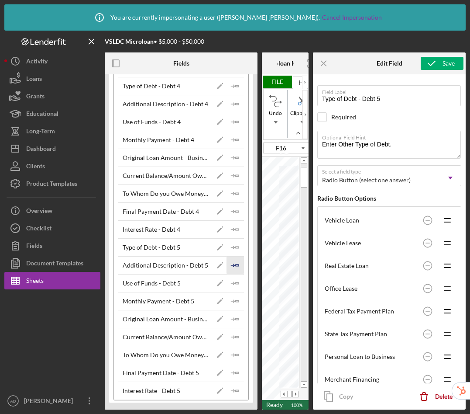
click at [227, 270] on icon "Icon/Insert Field" at bounding box center [235, 264] width 17 height 17
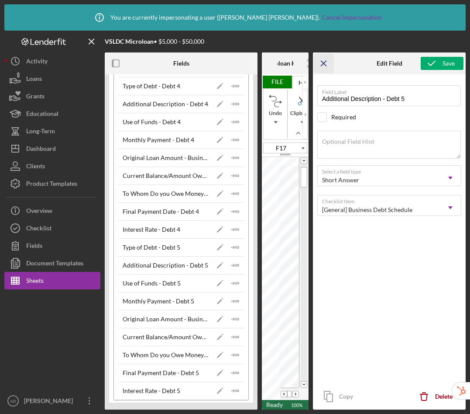
click at [323, 64] on line "button" at bounding box center [323, 63] width 5 height 5
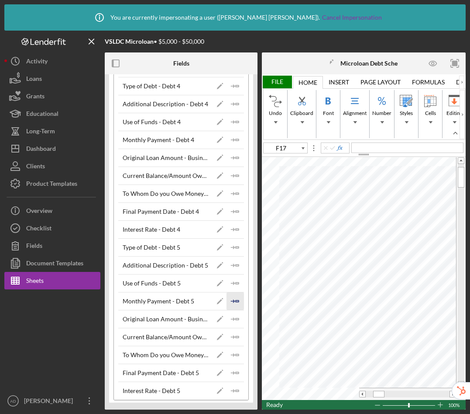
click at [232, 301] on polyline "button" at bounding box center [233, 301] width 3 height 3
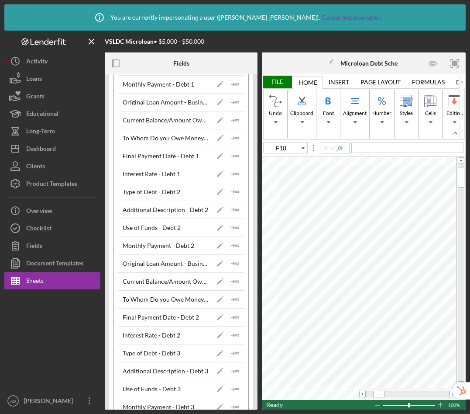
scroll to position [0, 0]
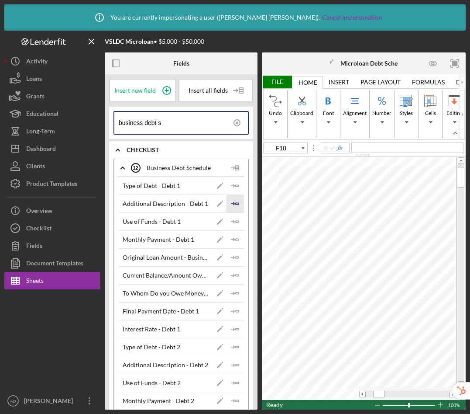
click at [235, 195] on icon "Icon/Insert Field" at bounding box center [235, 203] width 17 height 17
click at [234, 225] on icon "Icon/Insert Field" at bounding box center [235, 221] width 17 height 17
click at [235, 261] on icon "Icon/Insert Field" at bounding box center [235, 257] width 17 height 17
click at [234, 302] on icon "Icon/Insert Field" at bounding box center [235, 310] width 17 height 17
drag, startPoint x: 378, startPoint y: 394, endPoint x: 388, endPoint y: 395, distance: 9.6
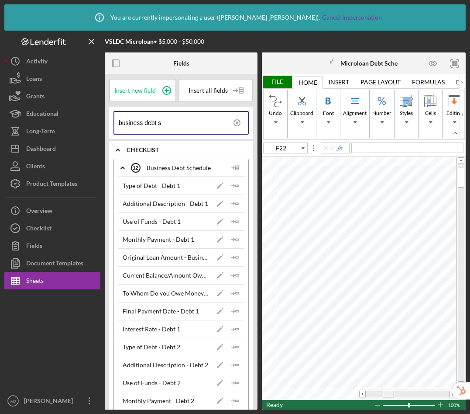
click at [388, 395] on span at bounding box center [389, 394] width 6 height 6
click at [239, 332] on icon "Icon/Insert Field" at bounding box center [235, 328] width 17 height 17
click at [238, 346] on icon "Icon/Insert Field" at bounding box center [235, 346] width 17 height 17
click at [235, 362] on icon "Icon/Insert Field" at bounding box center [235, 364] width 17 height 17
click at [231, 259] on icon "Icon/Insert Field" at bounding box center [235, 257] width 17 height 17
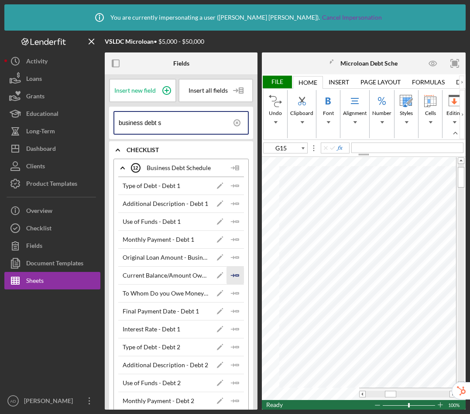
click at [232, 277] on icon "Icon/Insert Field" at bounding box center [235, 274] width 17 height 17
click at [233, 295] on icon "Icon/Insert Field" at bounding box center [235, 292] width 17 height 17
click at [232, 320] on icon "Icon/Insert Field" at bounding box center [235, 328] width 17 height 17
click at [236, 346] on icon "Icon/Insert Field" at bounding box center [235, 346] width 17 height 17
click at [236, 364] on polygon "button" at bounding box center [237, 364] width 3 height 1
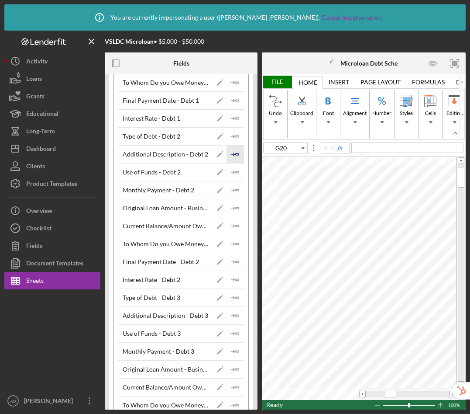
scroll to position [415, 0]
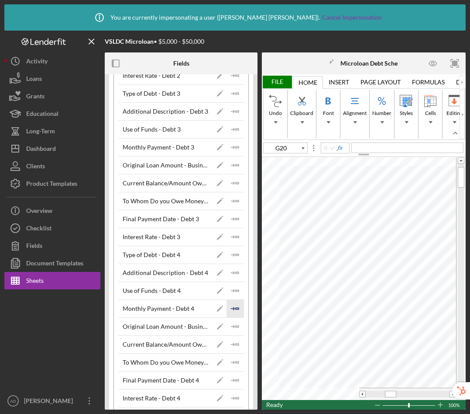
click at [233, 313] on icon "Icon/Insert Field" at bounding box center [235, 308] width 17 height 17
click at [232, 328] on icon "Icon/Insert Field" at bounding box center [235, 326] width 17 height 17
click at [232, 352] on icon "Icon/Insert Field" at bounding box center [235, 343] width 17 height 17
click at [231, 376] on icon "Icon/Insert Field" at bounding box center [235, 379] width 17 height 17
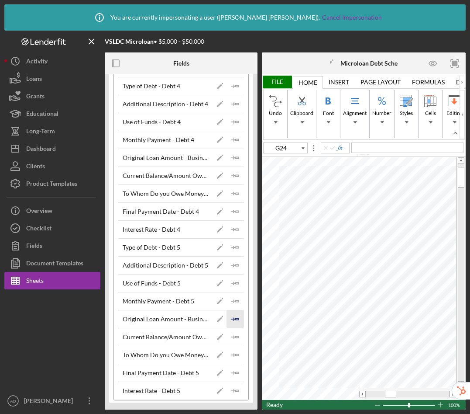
click at [232, 321] on icon "Icon/Insert Field" at bounding box center [235, 318] width 17 height 17
click at [232, 292] on icon "Icon/Insert Field" at bounding box center [235, 300] width 17 height 17
click at [236, 179] on icon "Icon/Insert Field" at bounding box center [235, 175] width 17 height 17
click at [234, 197] on icon "Icon/Insert Field" at bounding box center [235, 193] width 17 height 17
click at [232, 212] on icon "Icon/Insert Field" at bounding box center [235, 211] width 17 height 17
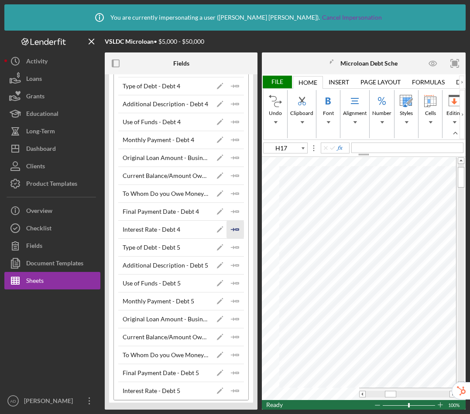
click at [232, 228] on icon "Icon/Insert Field" at bounding box center [235, 229] width 17 height 17
click at [230, 242] on icon "Icon/Insert Field" at bounding box center [235, 246] width 17 height 17
click at [229, 259] on icon "Icon/Insert Field" at bounding box center [235, 264] width 17 height 17
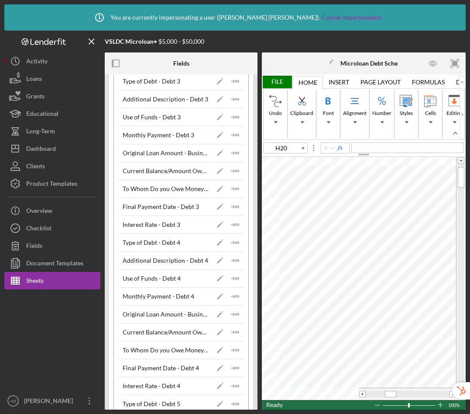
scroll to position [175, 0]
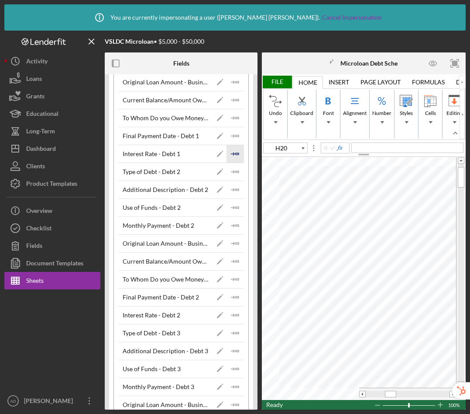
click at [233, 157] on icon "Icon/Insert Field" at bounding box center [235, 153] width 17 height 17
click at [235, 178] on icon "Icon/Insert Field" at bounding box center [235, 171] width 17 height 17
click at [233, 206] on icon "Icon/Insert Field" at bounding box center [235, 207] width 17 height 17
type input "H23"
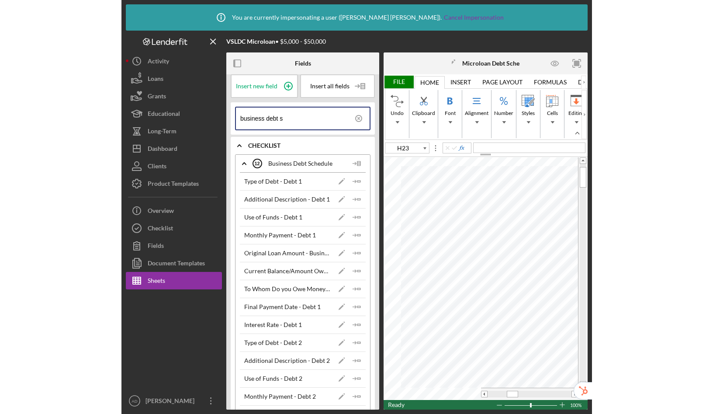
scroll to position [0, 0]
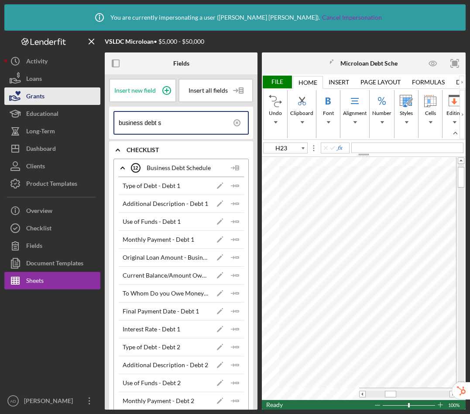
drag, startPoint x: 176, startPoint y: 125, endPoint x: 42, endPoint y: 100, distance: 136.6
click at [42, 100] on div "VSLDC Microloan • $5,000 - $50,000 Fields Insert new field Insert all fields bu…" at bounding box center [235, 220] width 462 height 379
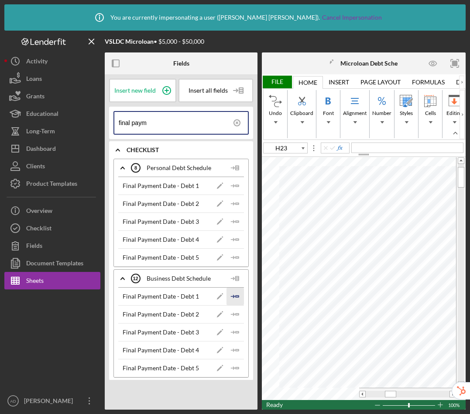
type input "final paym"
click at [233, 295] on polyline "button" at bounding box center [233, 296] width 3 height 3
click at [235, 313] on icon "Icon/Insert Field" at bounding box center [235, 313] width 17 height 17
click at [235, 332] on polyline "button" at bounding box center [233, 332] width 3 height 3
drag, startPoint x: 238, startPoint y: 352, endPoint x: 237, endPoint y: 361, distance: 9.2
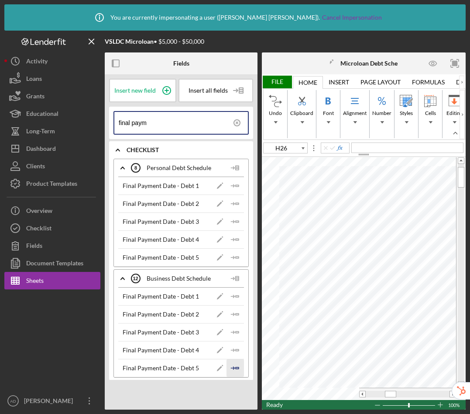
click at [238, 351] on icon "Icon/Insert Field" at bounding box center [235, 349] width 17 height 17
click at [236, 367] on polygon "button" at bounding box center [237, 367] width 3 height 1
click at [395, 393] on span at bounding box center [394, 394] width 6 height 6
click at [236, 188] on icon "Icon/Insert Field" at bounding box center [235, 185] width 17 height 17
click at [230, 208] on icon "Icon/Insert Field" at bounding box center [235, 203] width 17 height 17
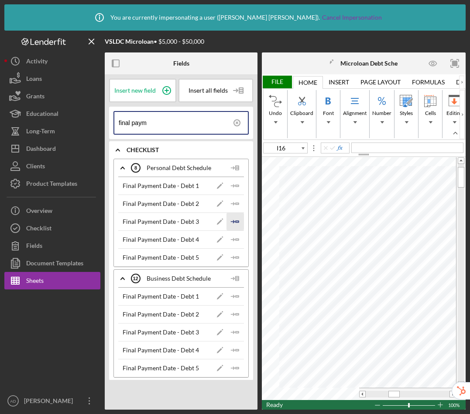
click at [237, 222] on polygon "button" at bounding box center [237, 221] width 3 height 1
click at [235, 241] on icon "Icon/Insert Field" at bounding box center [235, 239] width 17 height 17
click at [236, 255] on icon "Icon/Insert Field" at bounding box center [235, 257] width 17 height 17
type input "I19"
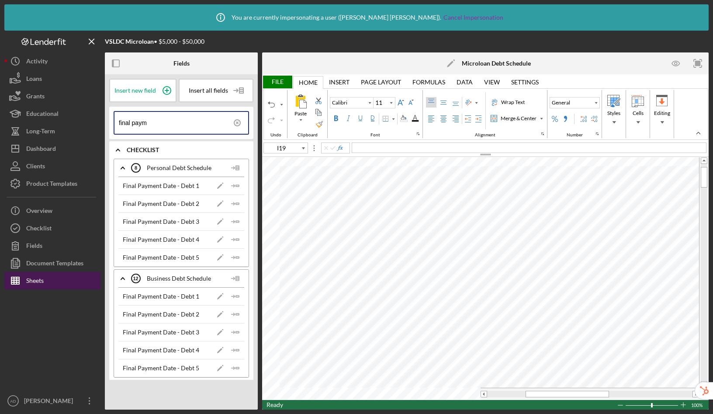
click at [66, 280] on button "Sheets" at bounding box center [52, 280] width 96 height 17
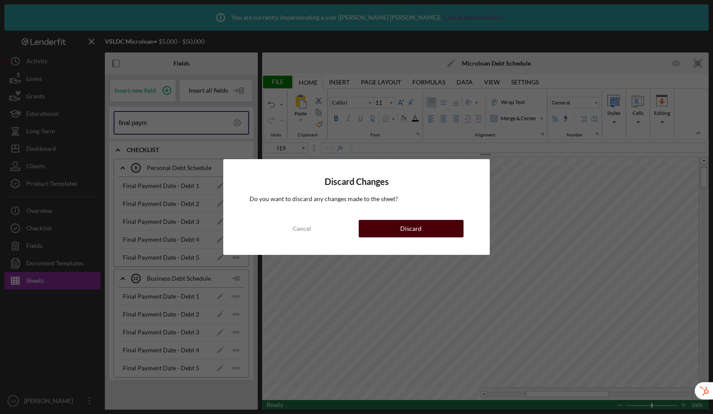
click at [453, 230] on button "Discard" at bounding box center [411, 228] width 105 height 17
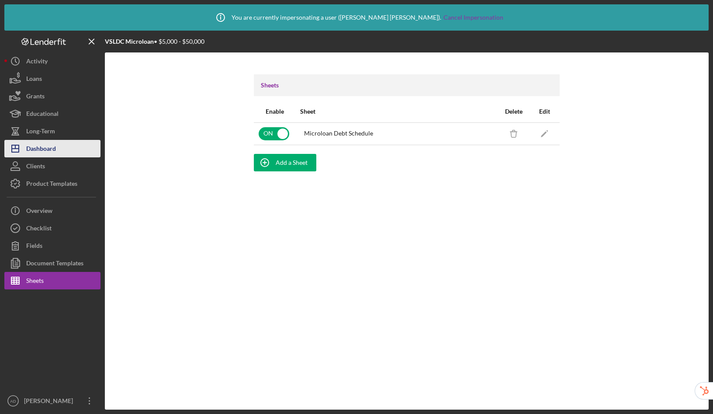
click at [57, 150] on button "Icon/Dashboard Dashboard" at bounding box center [52, 148] width 96 height 17
